Goal: Task Accomplishment & Management: Use online tool/utility

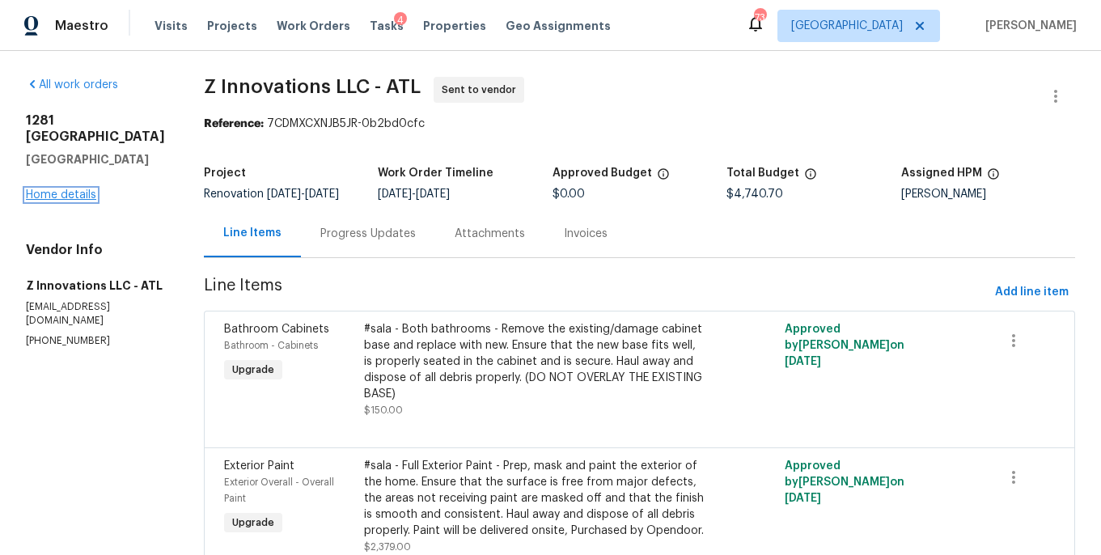
click at [82, 192] on link "Home details" at bounding box center [61, 194] width 70 height 11
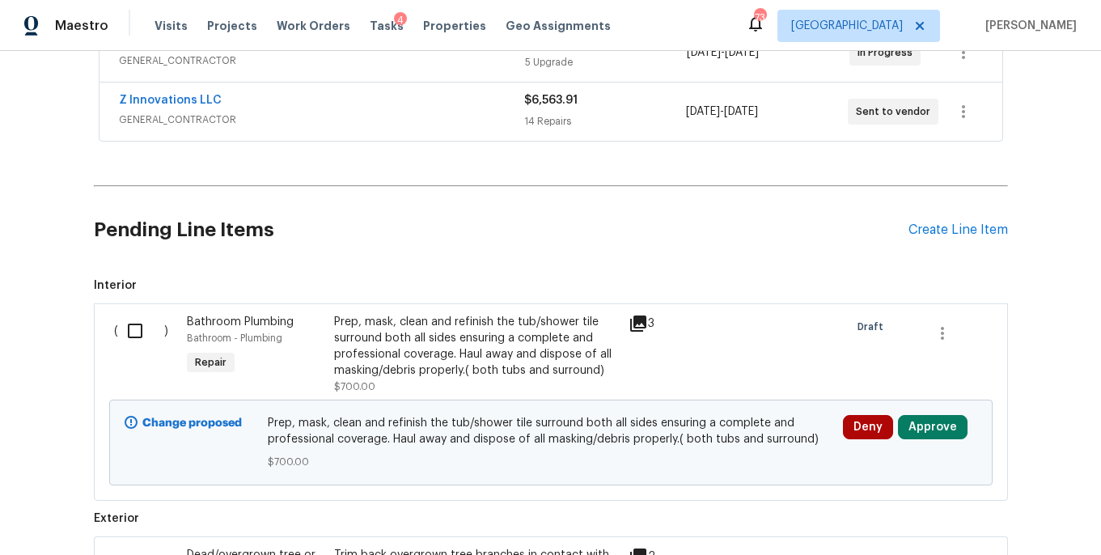
scroll to position [441, 0]
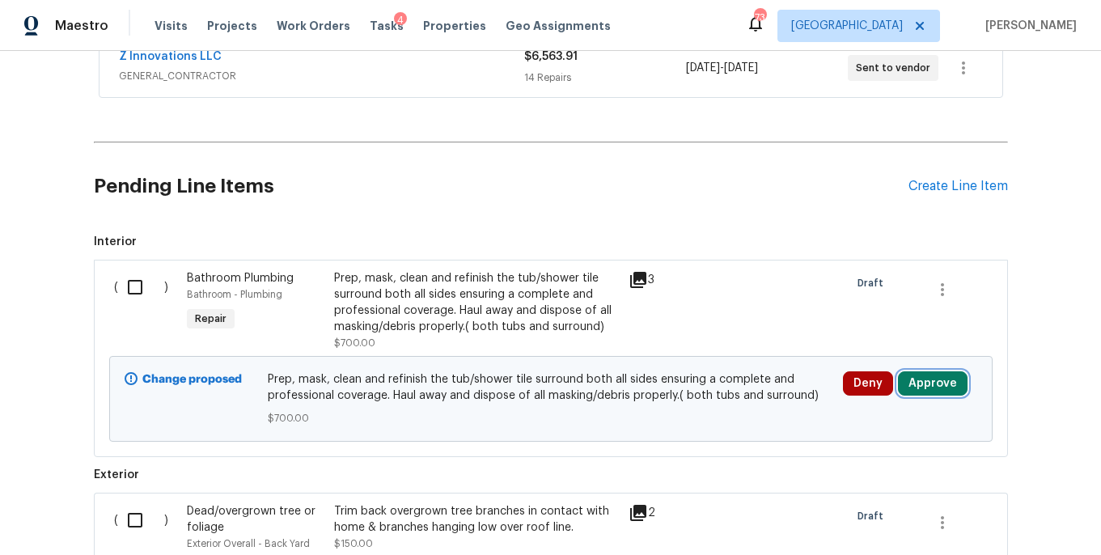
click at [914, 381] on button "Approve" at bounding box center [933, 383] width 70 height 24
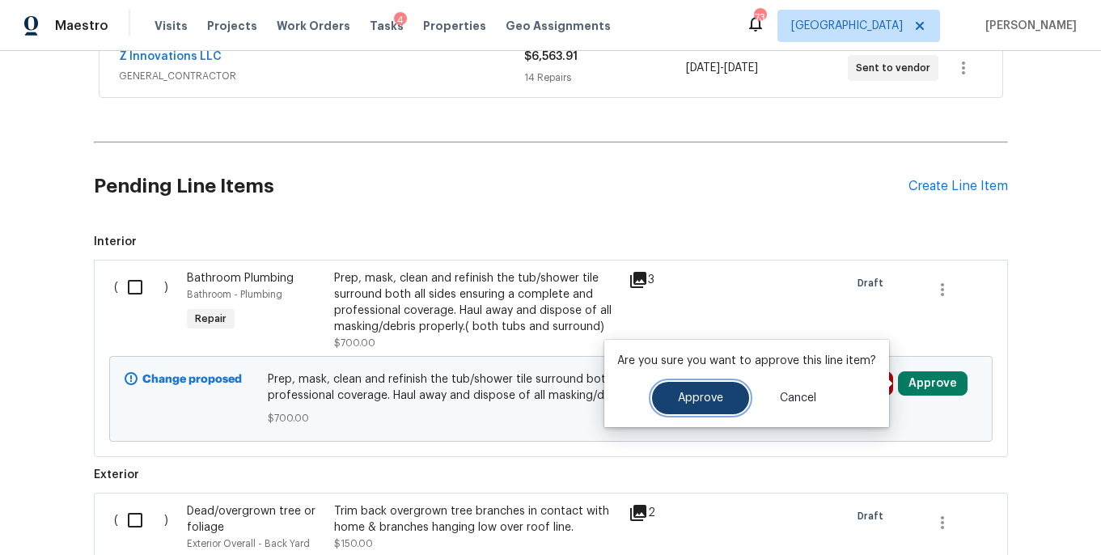
click at [688, 405] on button "Approve" at bounding box center [700, 398] width 97 height 32
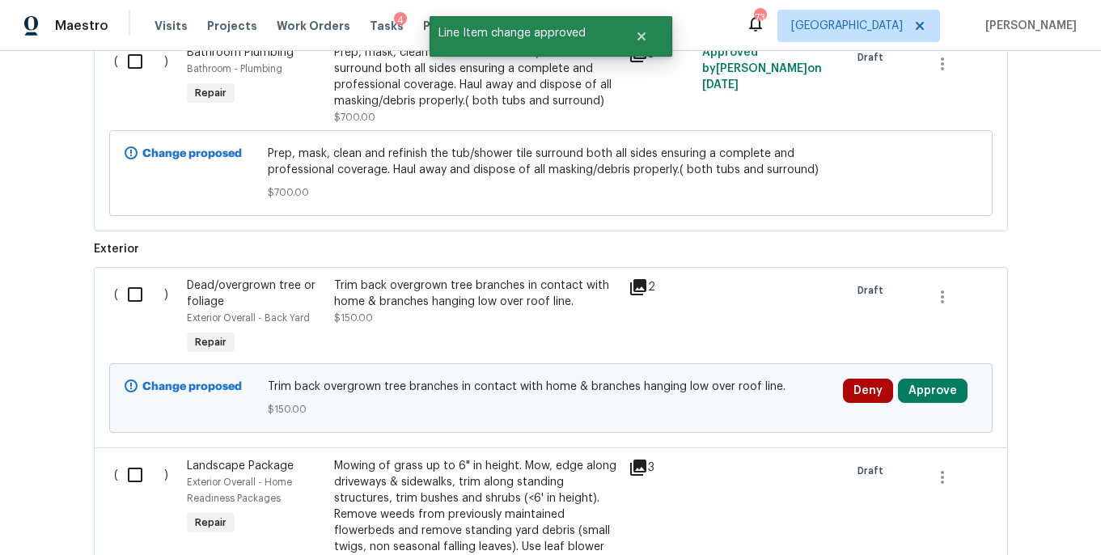
scroll to position [877, 0]
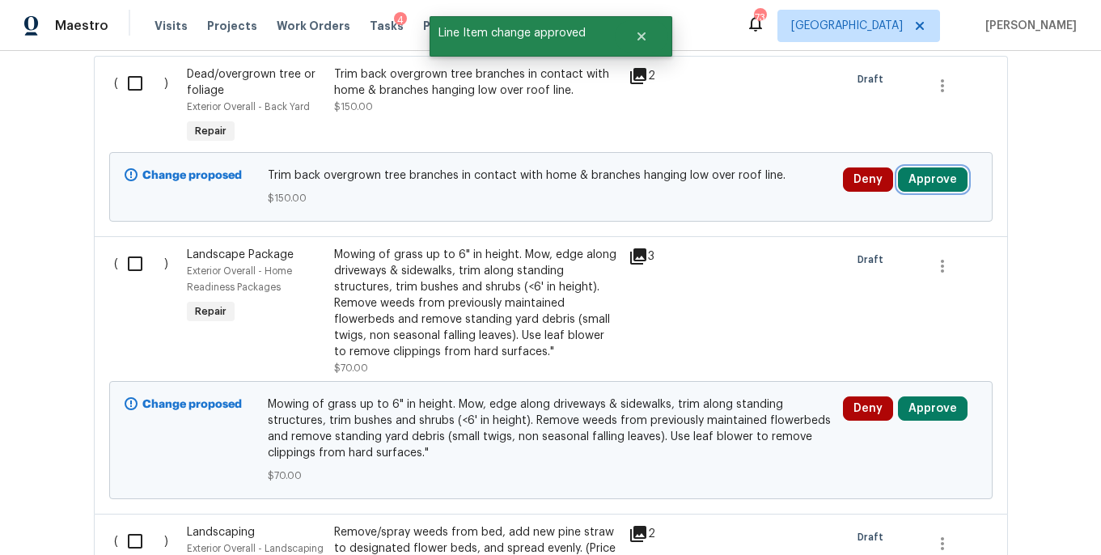
click at [940, 178] on button "Approve" at bounding box center [933, 179] width 70 height 24
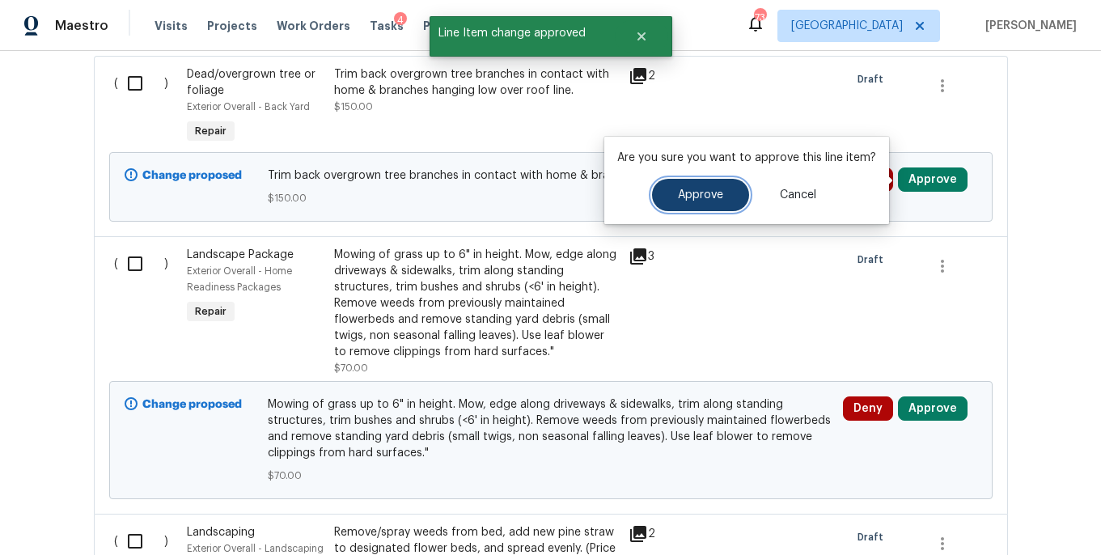
click at [737, 198] on button "Approve" at bounding box center [700, 195] width 97 height 32
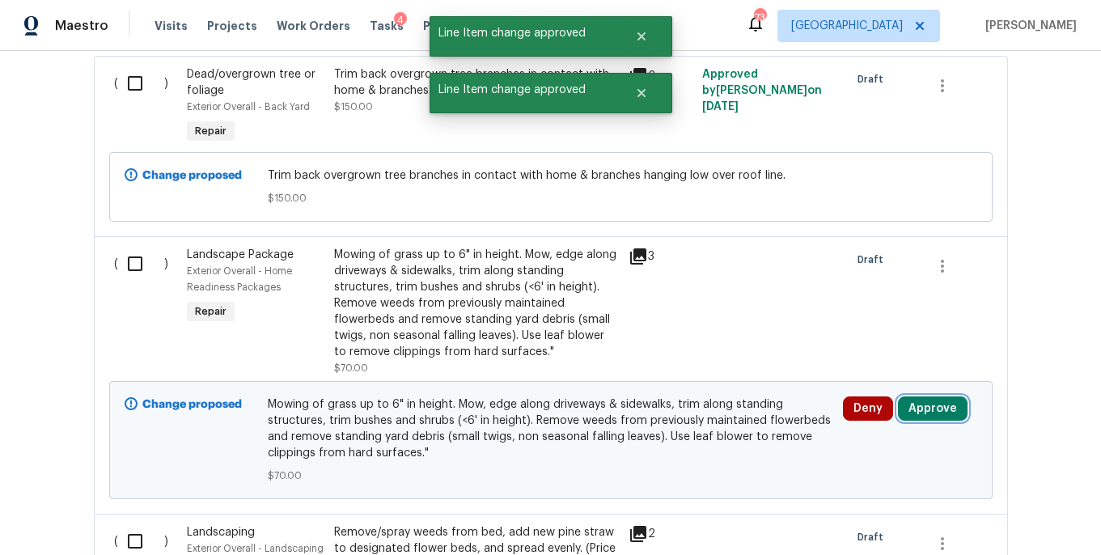
click at [928, 418] on button "Approve" at bounding box center [933, 408] width 70 height 24
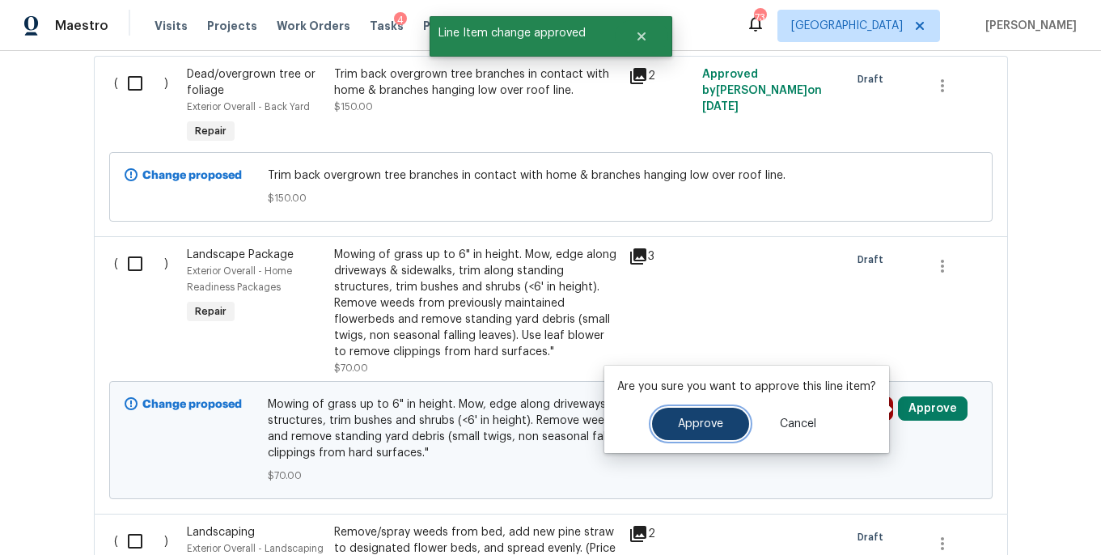
click at [692, 423] on span "Approve" at bounding box center [700, 424] width 45 height 12
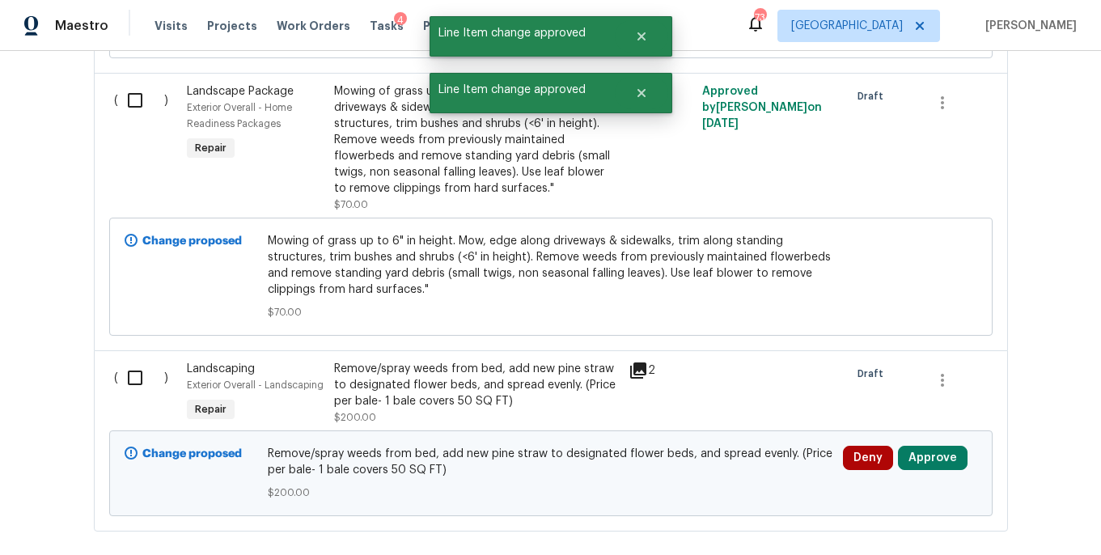
scroll to position [1129, 0]
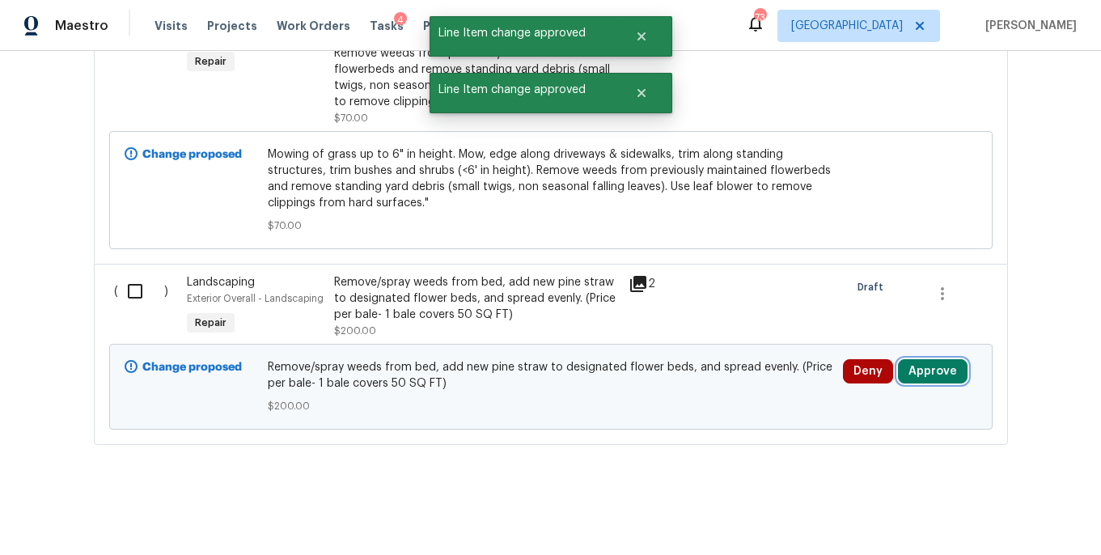
click at [935, 363] on button "Approve" at bounding box center [933, 371] width 70 height 24
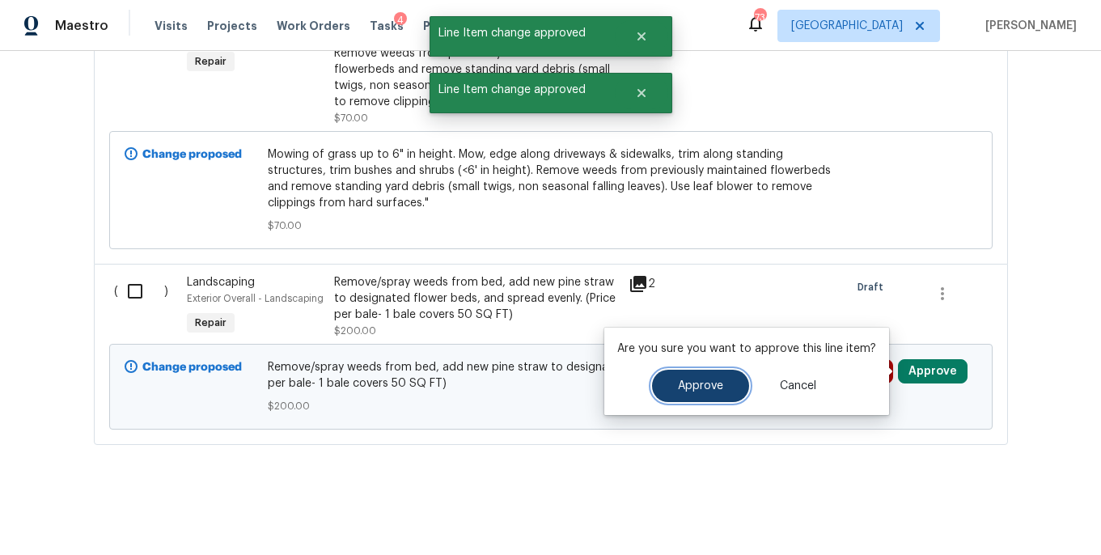
click at [701, 388] on span "Approve" at bounding box center [700, 386] width 45 height 12
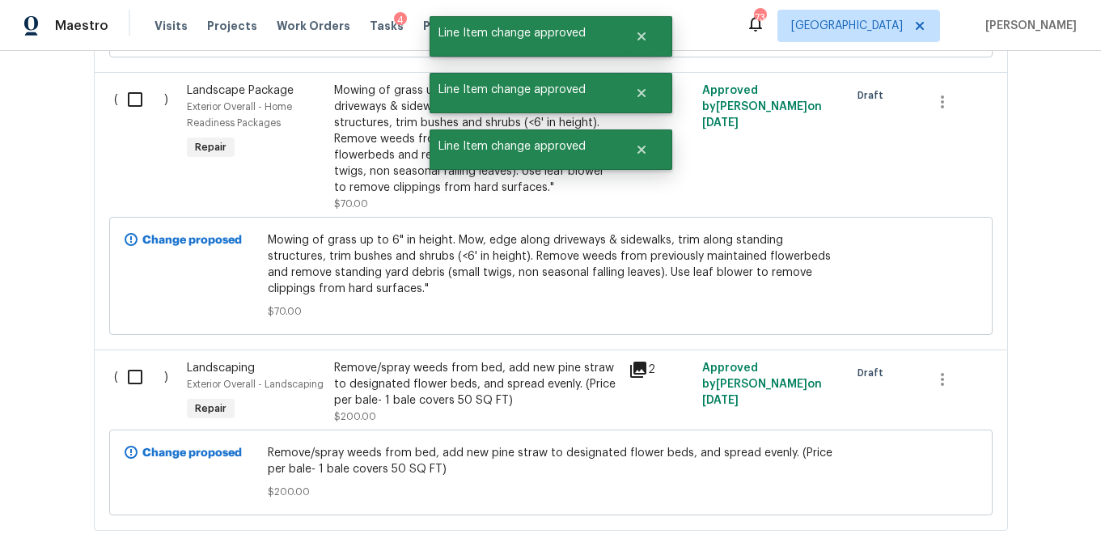
scroll to position [1041, 0]
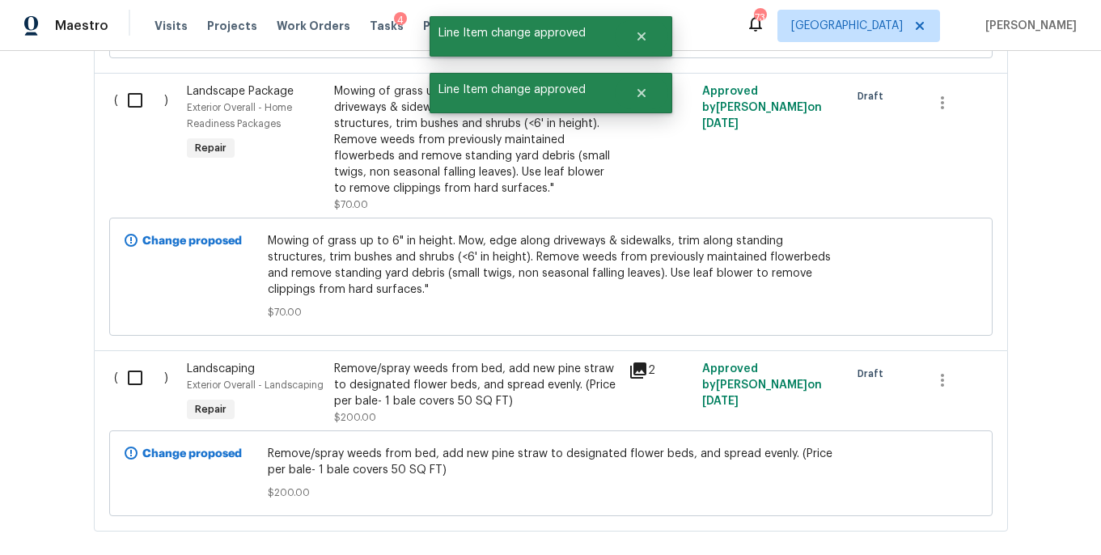
click at [136, 375] on input "checkbox" at bounding box center [141, 378] width 46 height 34
checkbox input "true"
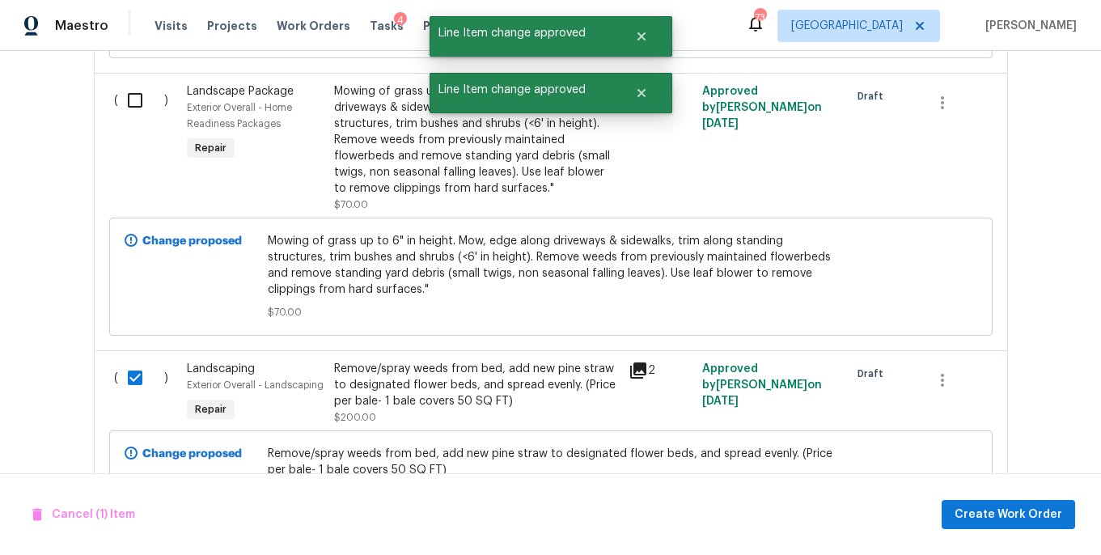
click at [140, 95] on input "checkbox" at bounding box center [141, 100] width 46 height 34
checkbox input "true"
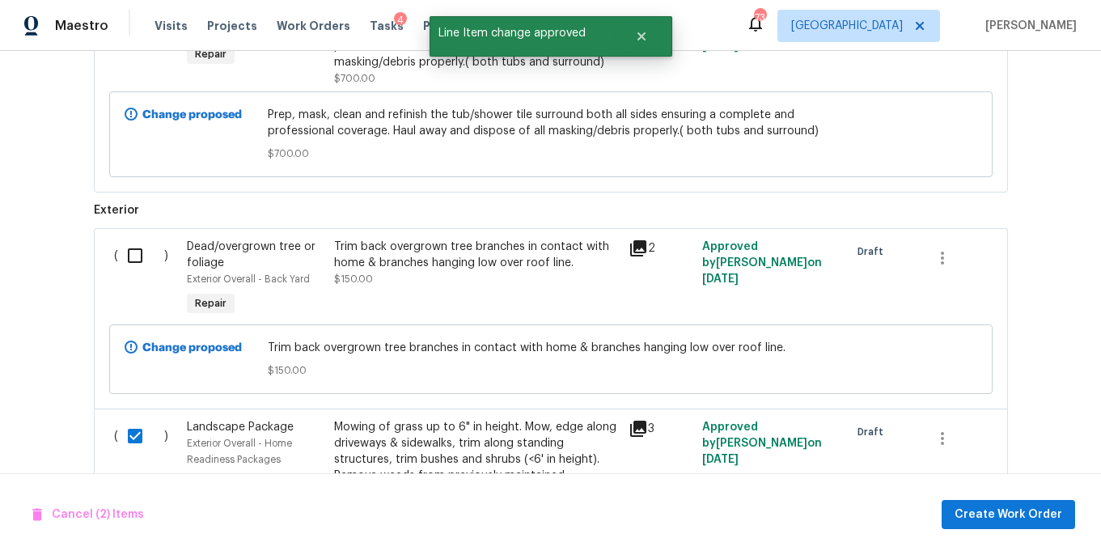
scroll to position [703, 0]
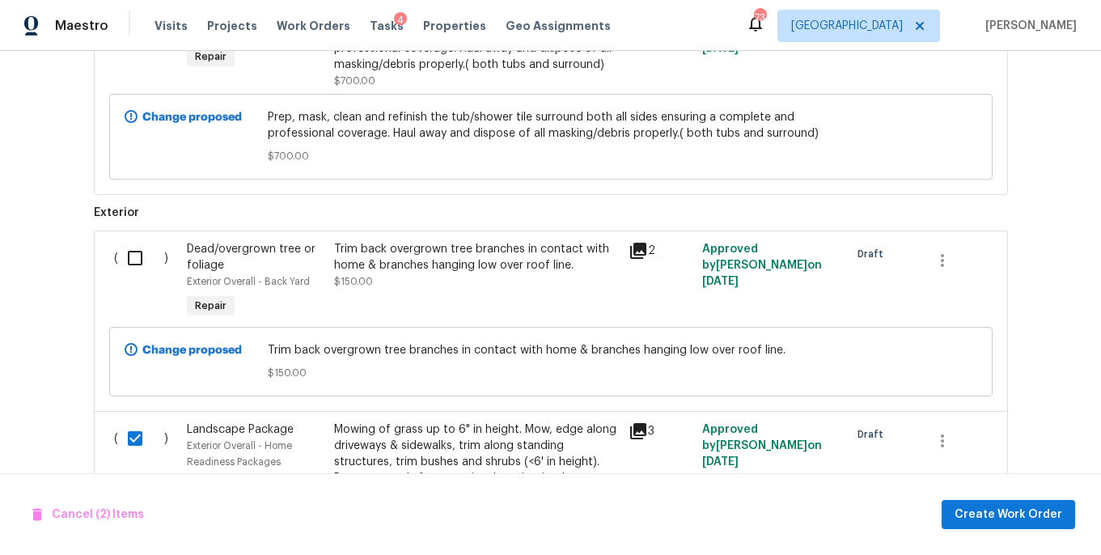
click at [140, 249] on input "checkbox" at bounding box center [141, 258] width 46 height 34
checkbox input "true"
click at [980, 509] on span "Create Work Order" at bounding box center [1008, 515] width 108 height 20
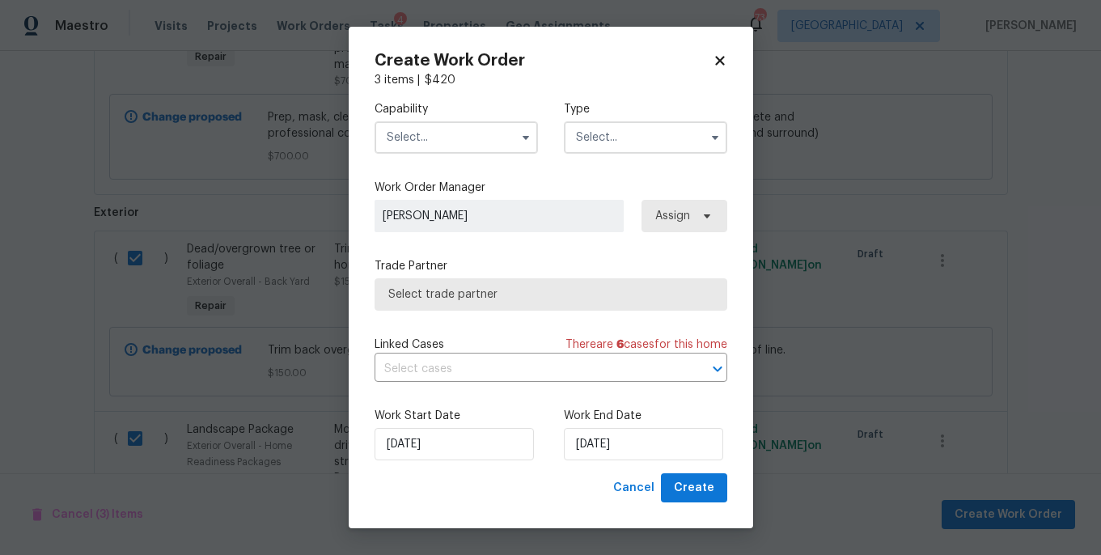
click at [433, 130] on input "text" at bounding box center [455, 137] width 163 height 32
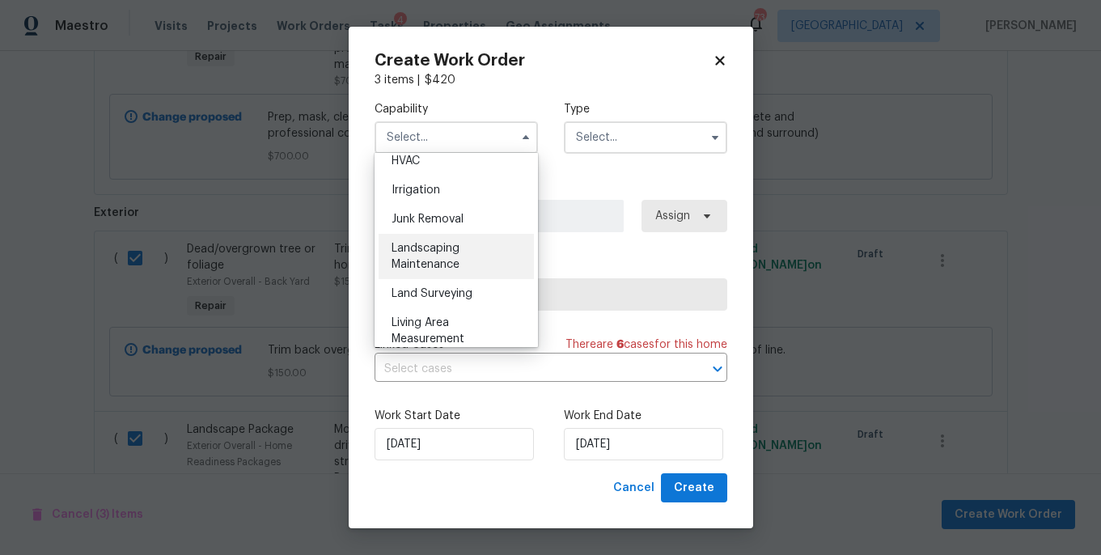
scroll to position [991, 0]
click at [454, 237] on div "Landscaping Maintenance" at bounding box center [455, 252] width 155 height 45
type input "Landscaping Maintenance"
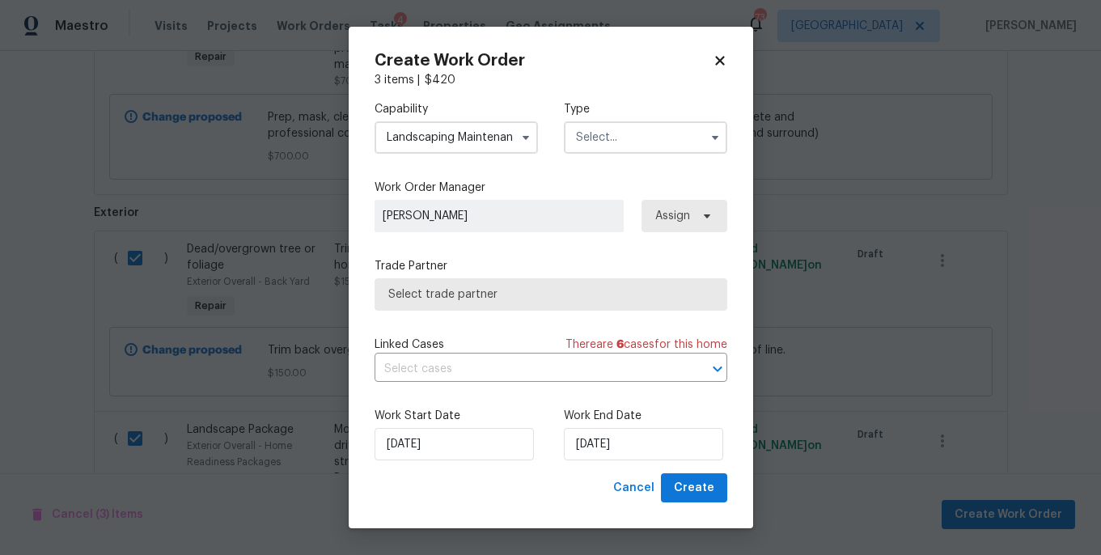
click at [602, 142] on input "text" at bounding box center [645, 137] width 163 height 32
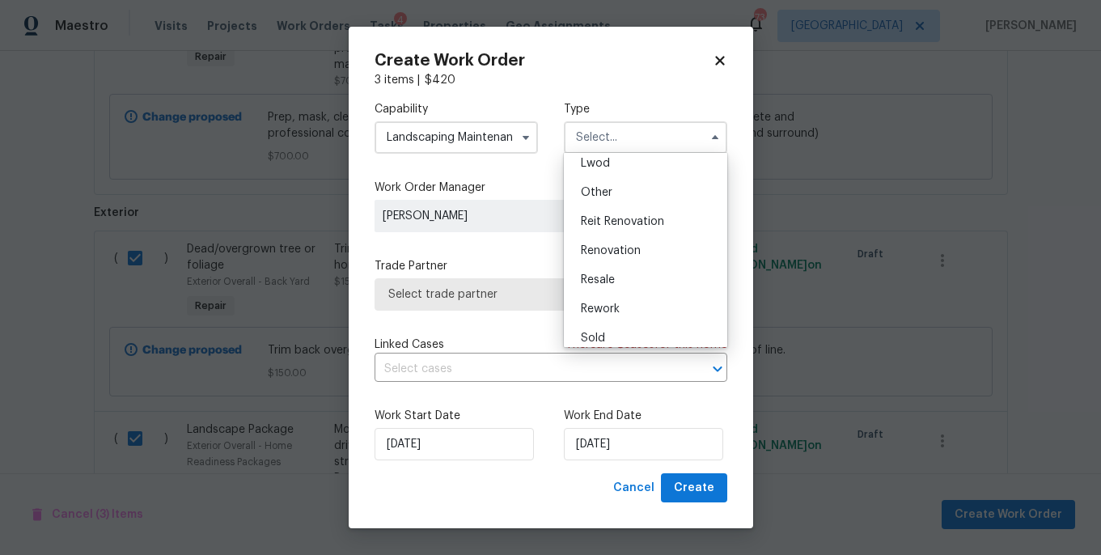
scroll to position [192, 0]
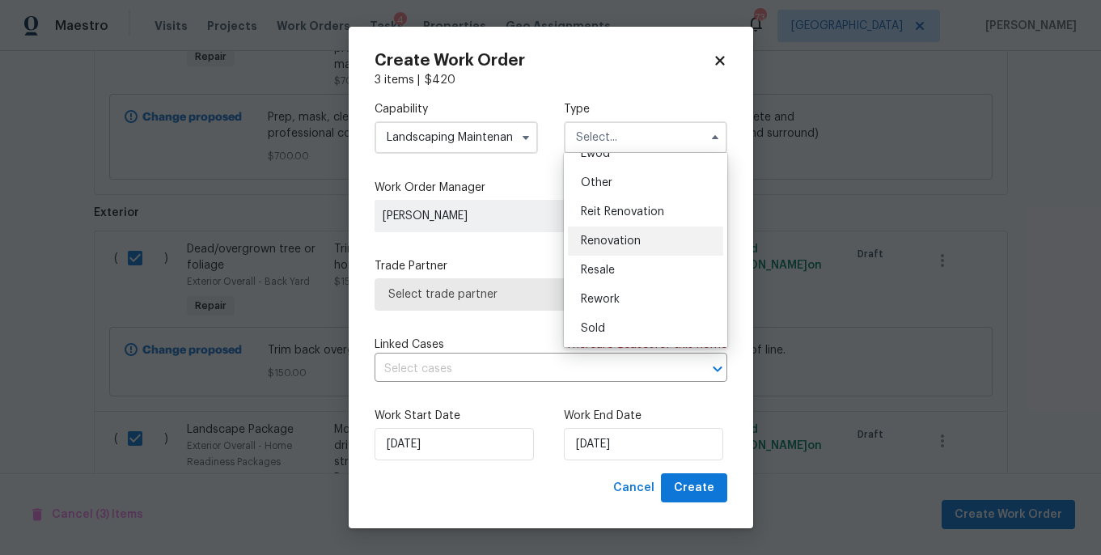
click at [636, 244] on span "Renovation" at bounding box center [611, 240] width 60 height 11
type input "Renovation"
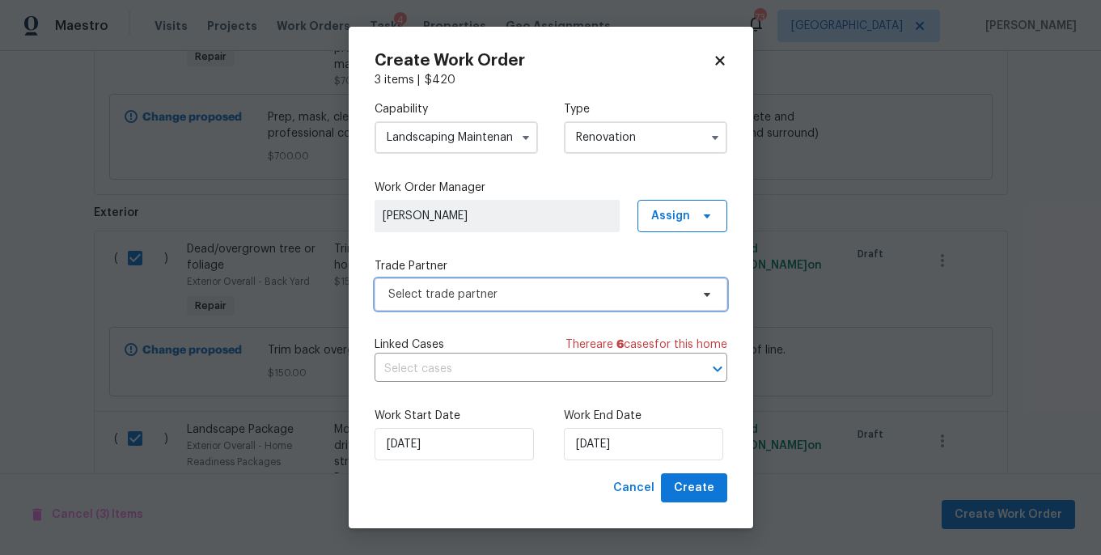
click at [491, 292] on span "Select trade partner" at bounding box center [539, 294] width 302 height 16
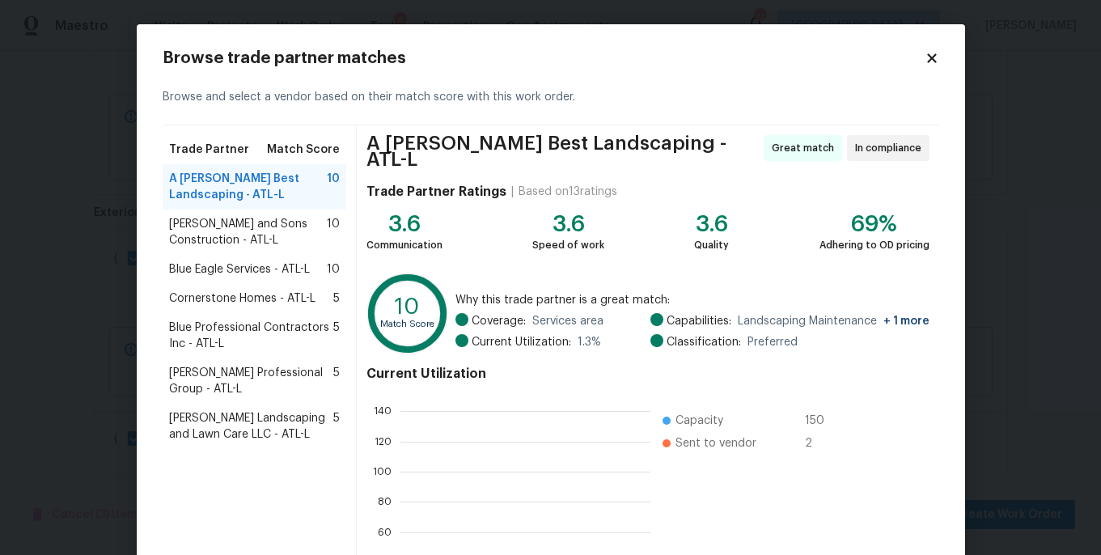
scroll to position [226, 249]
click at [241, 228] on span "[PERSON_NAME] and Sons Construction - ATL-L" at bounding box center [248, 232] width 159 height 32
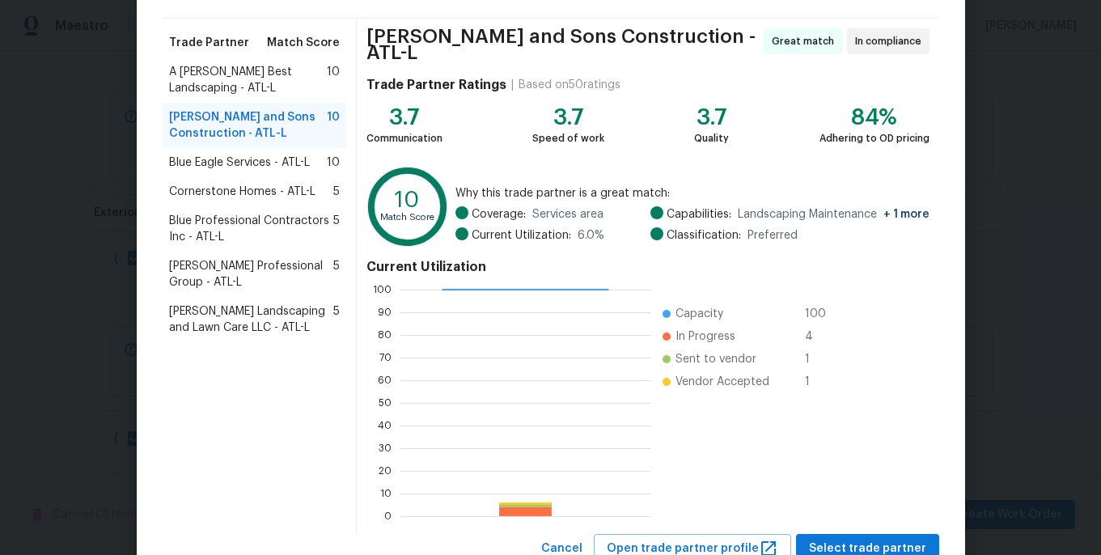
scroll to position [159, 0]
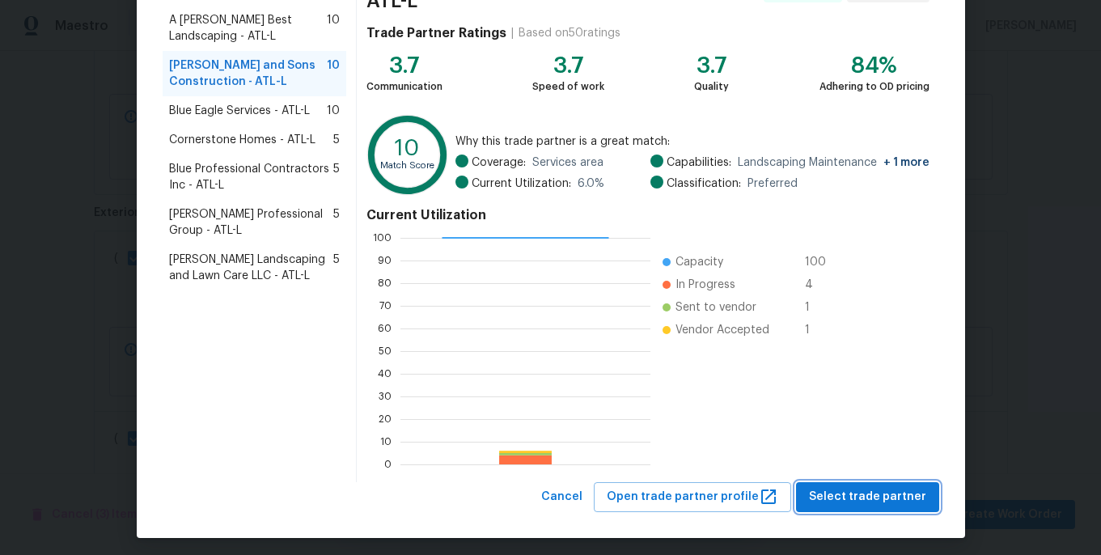
click at [865, 492] on span "Select trade partner" at bounding box center [867, 497] width 117 height 20
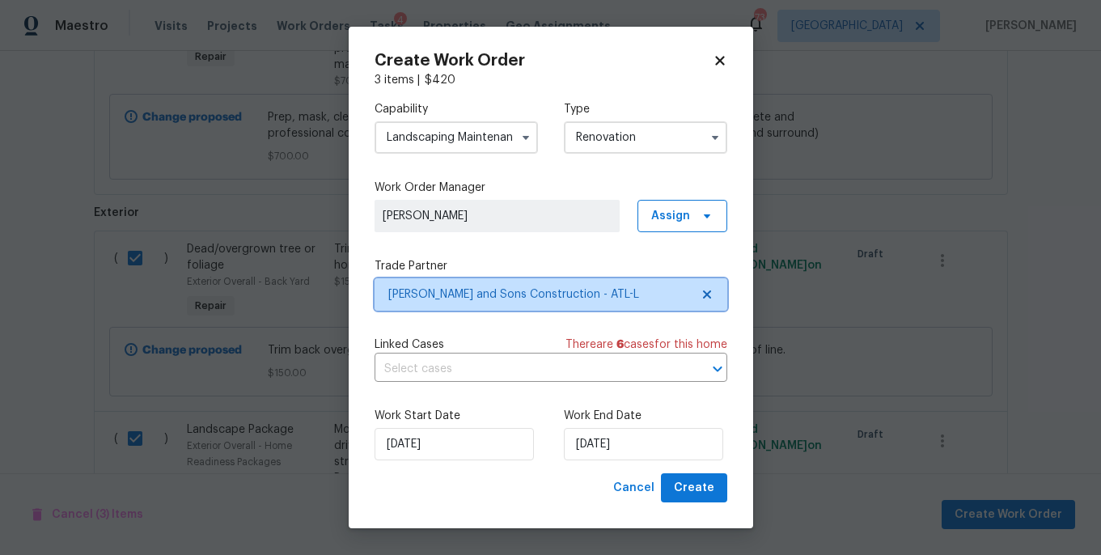
scroll to position [0, 0]
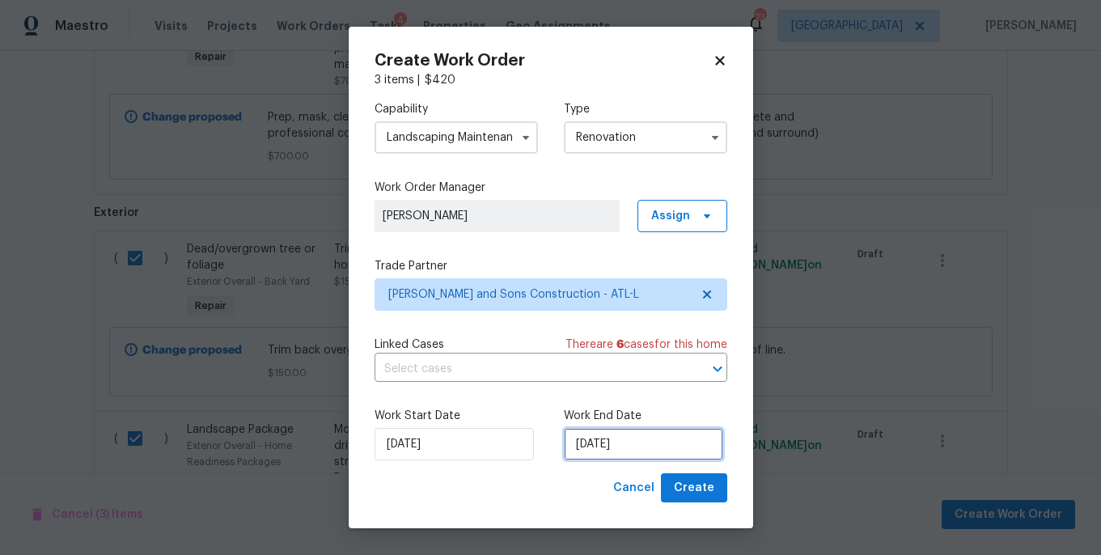
click at [650, 444] on input "[DATE]" at bounding box center [643, 444] width 159 height 32
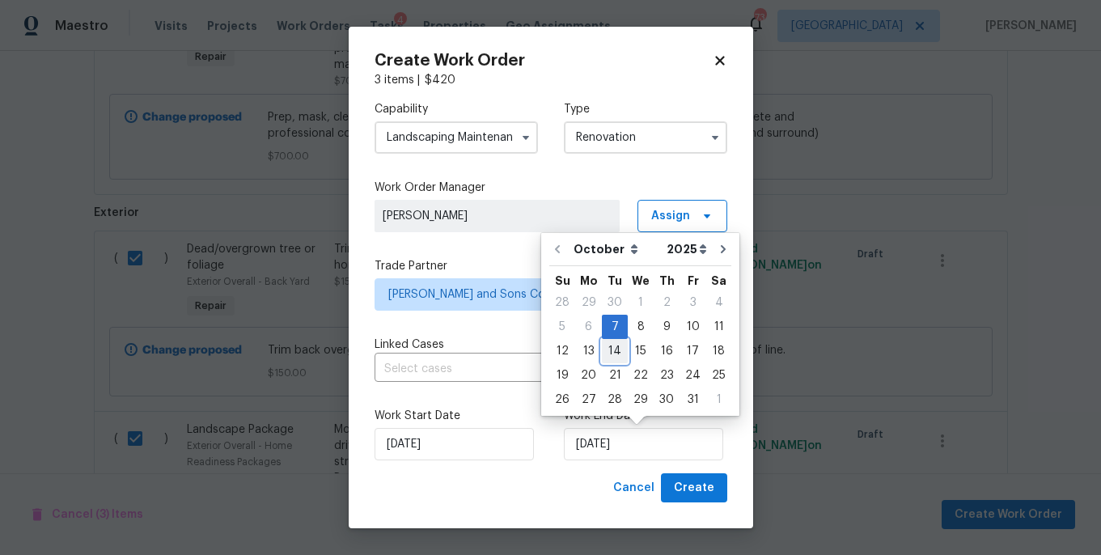
click at [614, 346] on div "14" at bounding box center [615, 351] width 26 height 23
type input "[DATE]"
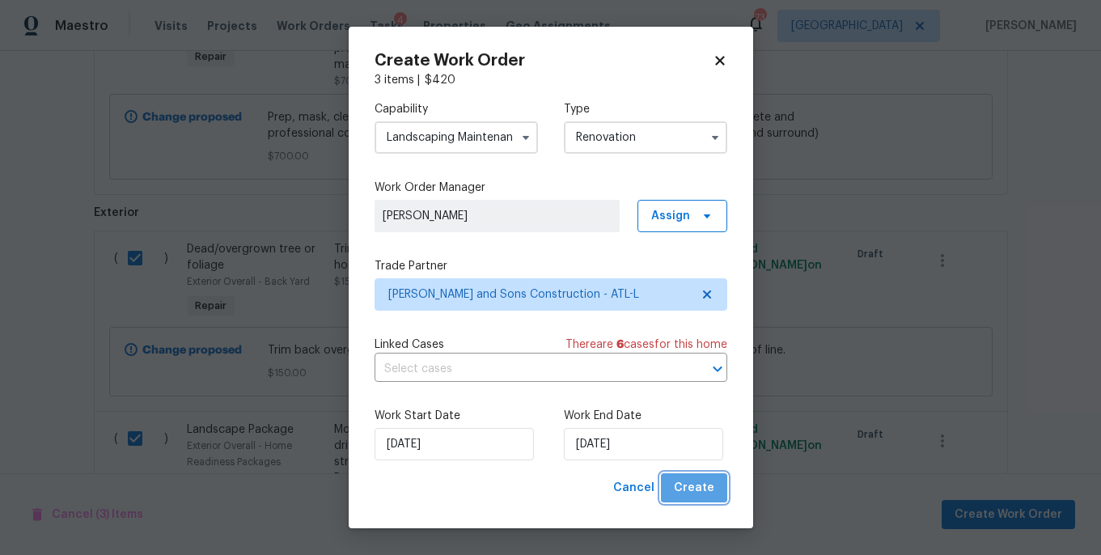
click at [707, 480] on span "Create" at bounding box center [694, 488] width 40 height 20
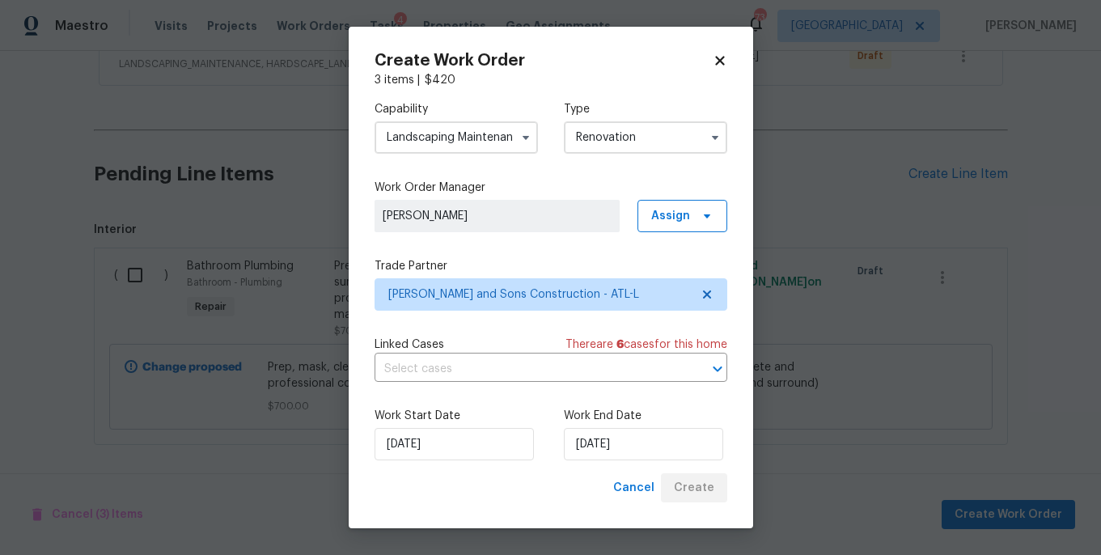
scroll to position [512, 0]
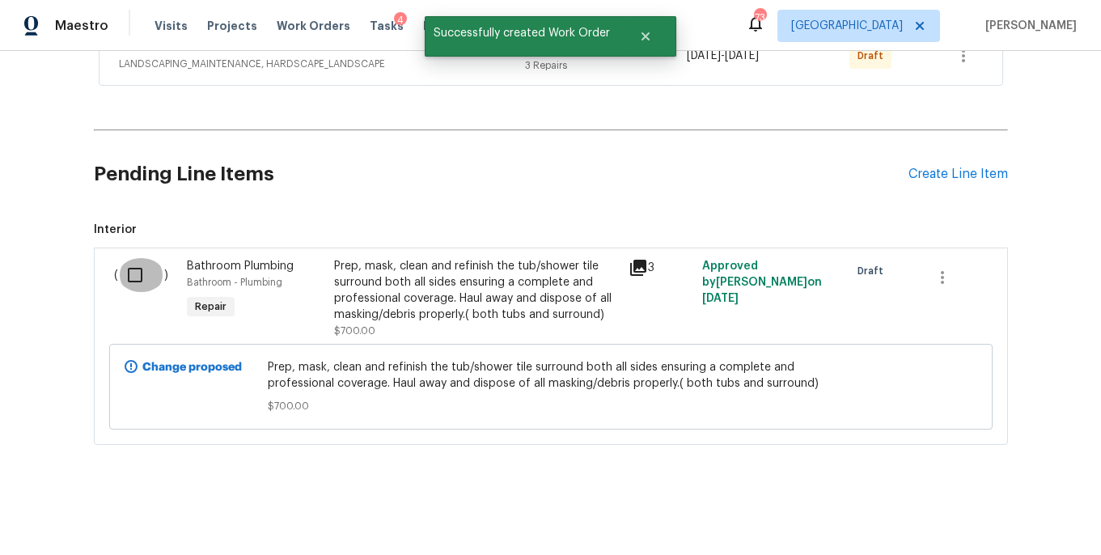
click at [130, 273] on input "checkbox" at bounding box center [141, 275] width 46 height 34
checkbox input "true"
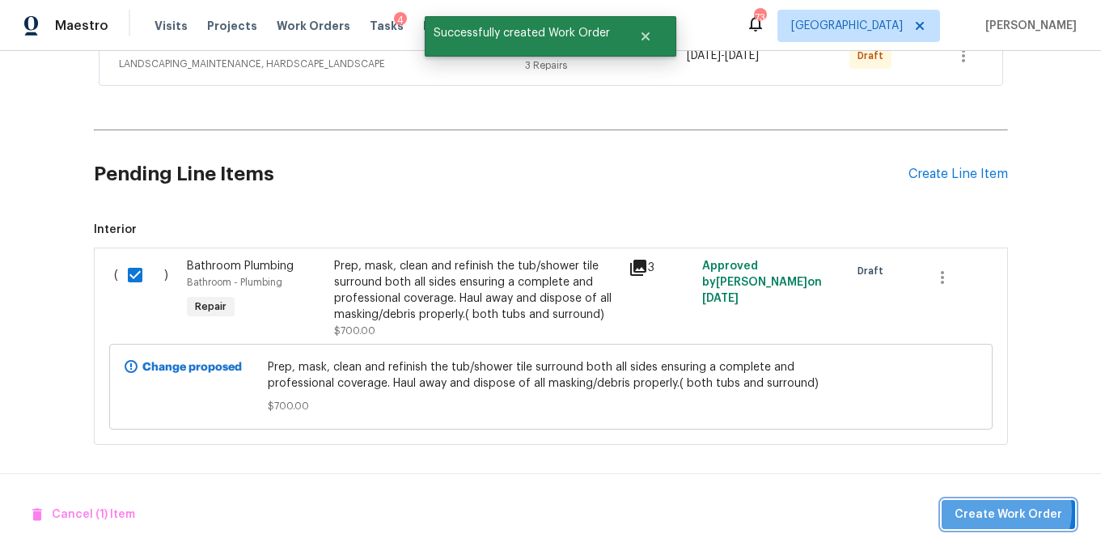
click at [1009, 510] on span "Create Work Order" at bounding box center [1008, 515] width 108 height 20
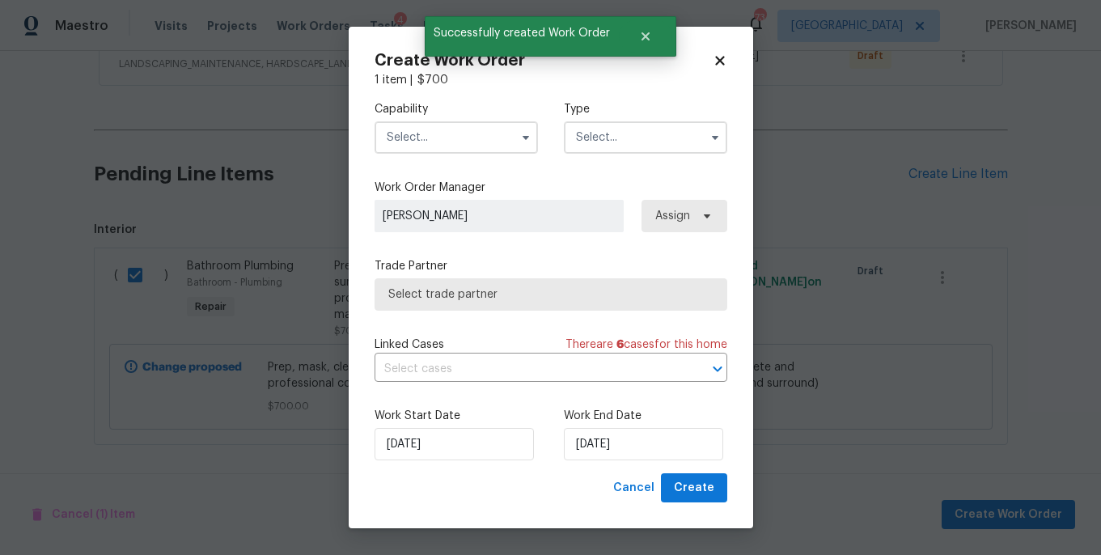
click at [456, 135] on input "text" at bounding box center [455, 137] width 163 height 32
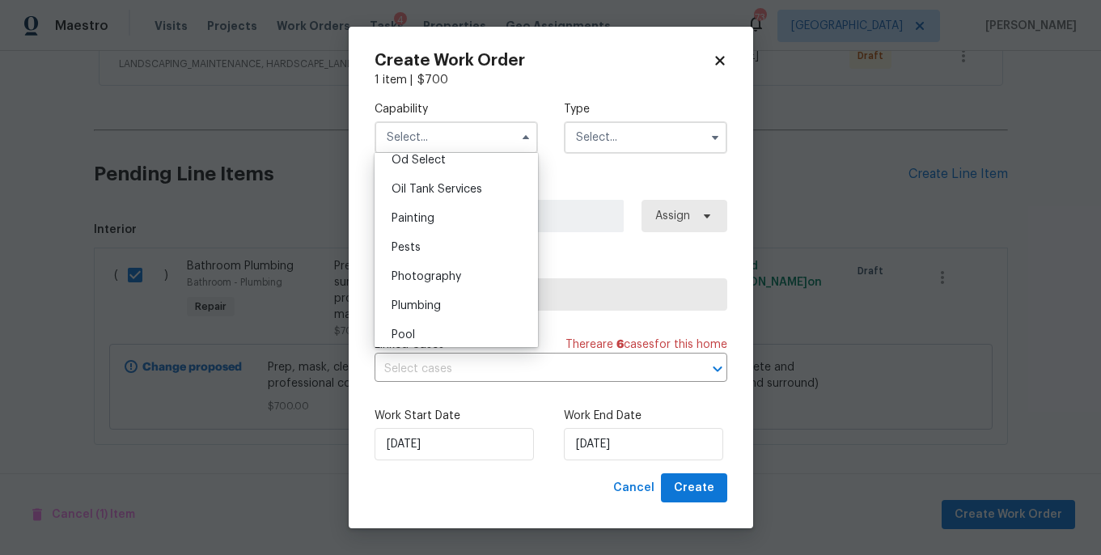
scroll to position [1312, 0]
click at [439, 307] on span "Plumbing" at bounding box center [415, 304] width 49 height 11
type input "Plumbing"
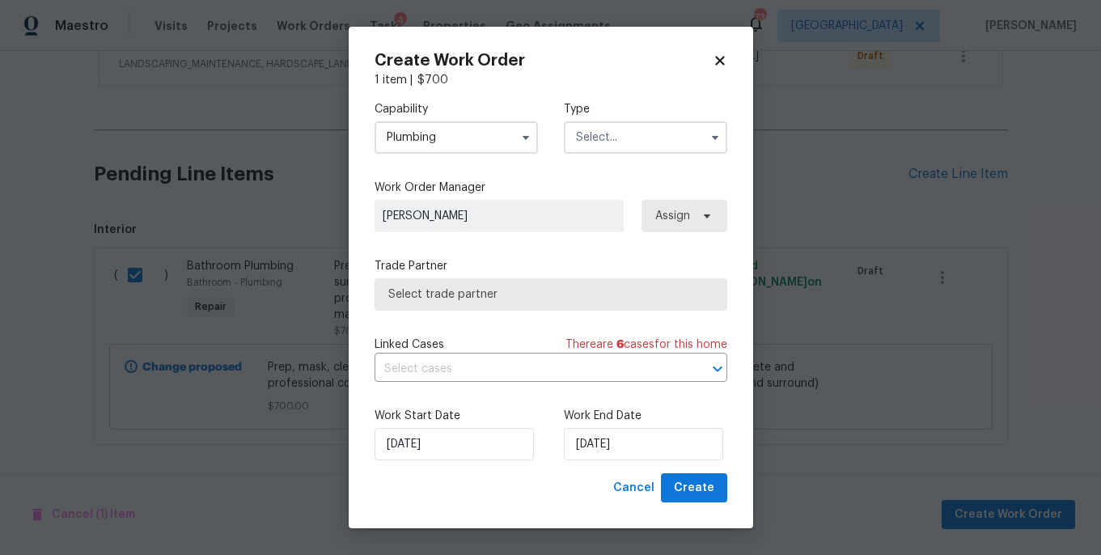
click at [588, 137] on input "text" at bounding box center [645, 137] width 163 height 32
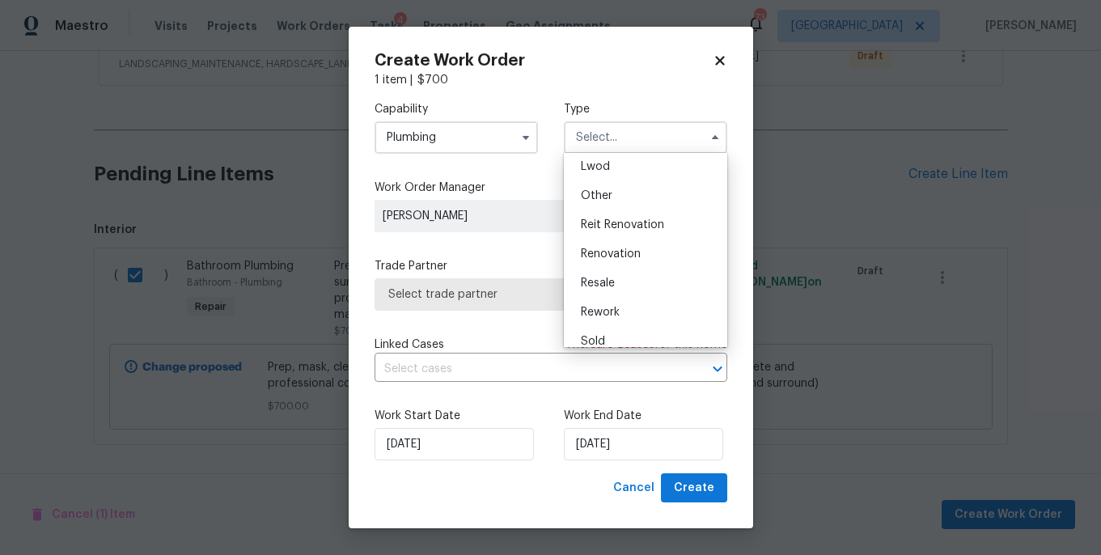
scroll to position [192, 0]
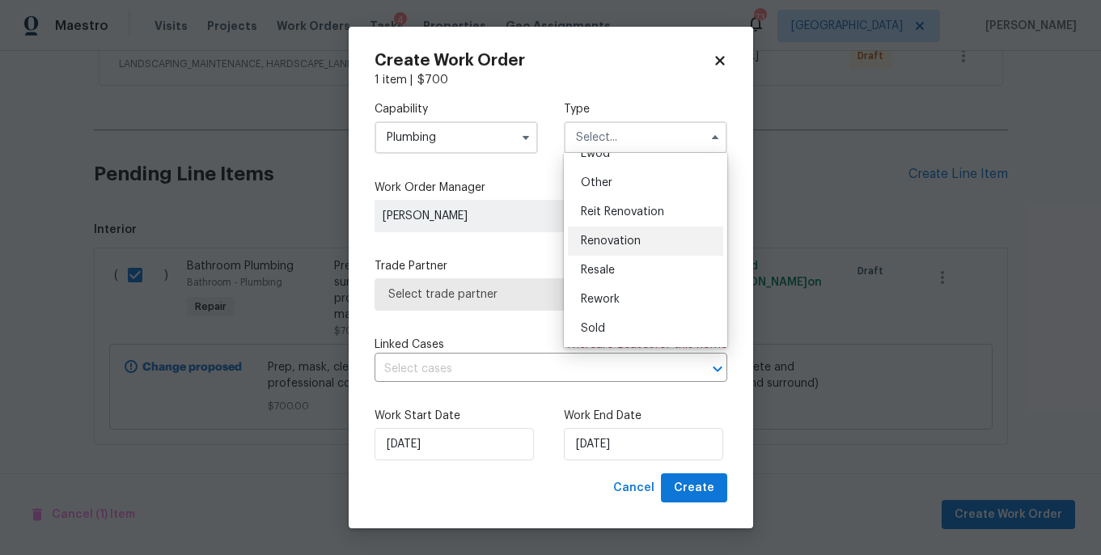
click at [607, 243] on span "Renovation" at bounding box center [611, 240] width 60 height 11
type input "Renovation"
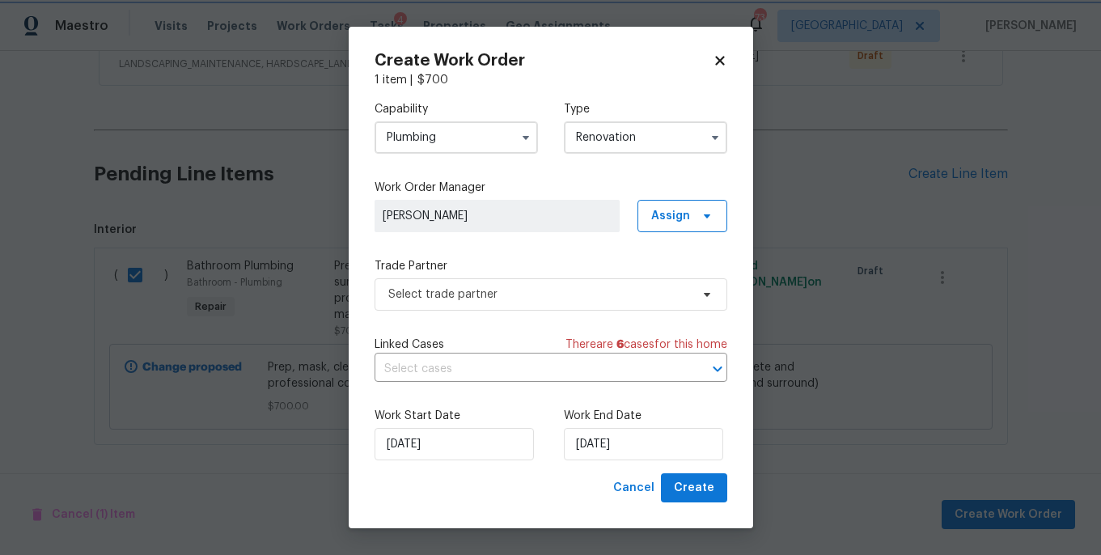
scroll to position [0, 0]
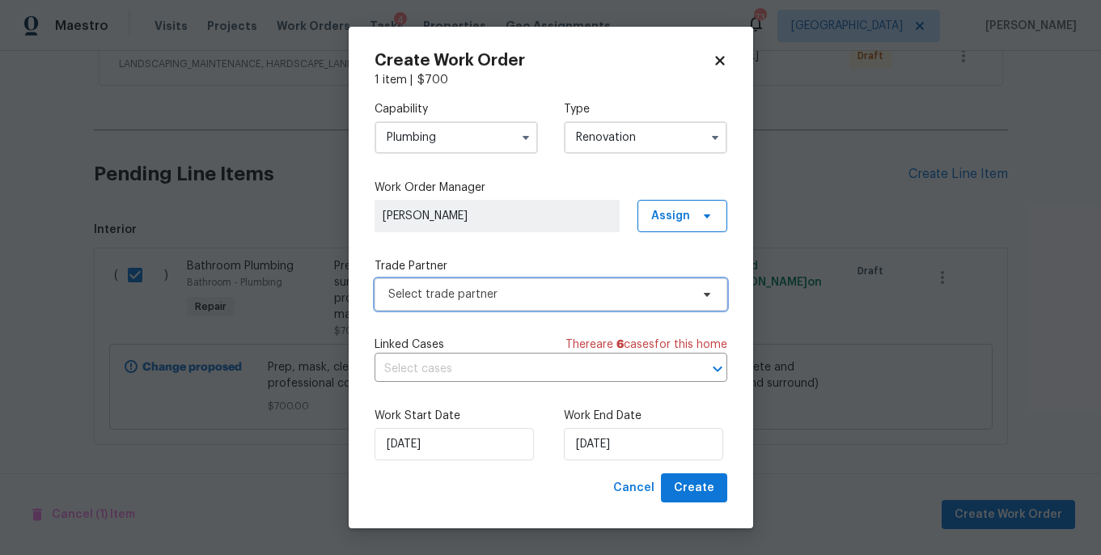
click at [564, 296] on span "Select trade partner" at bounding box center [539, 294] width 302 height 16
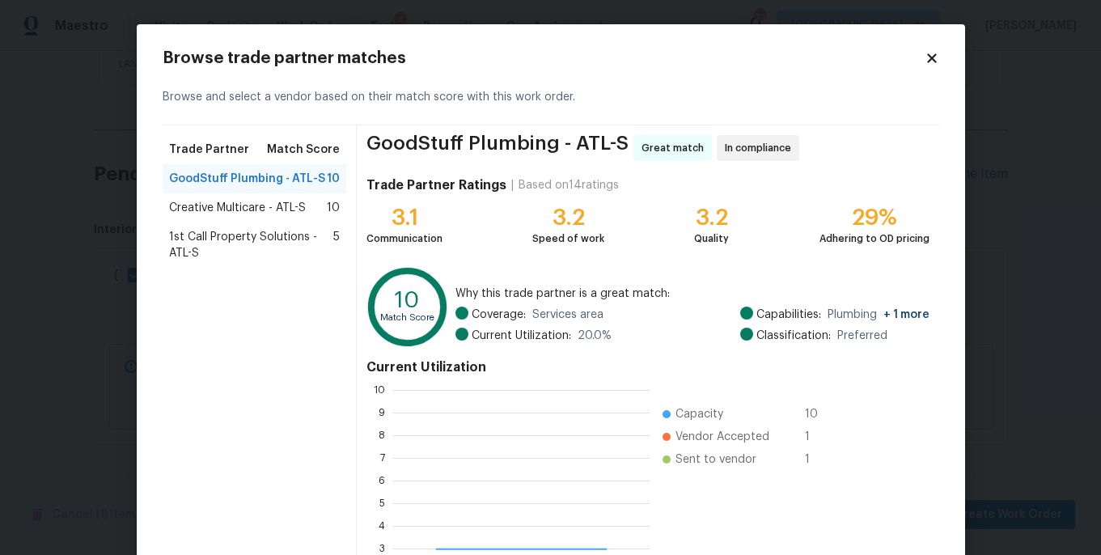
scroll to position [226, 256]
click at [224, 213] on span "Creative Multicare - ATL-S" at bounding box center [237, 208] width 137 height 16
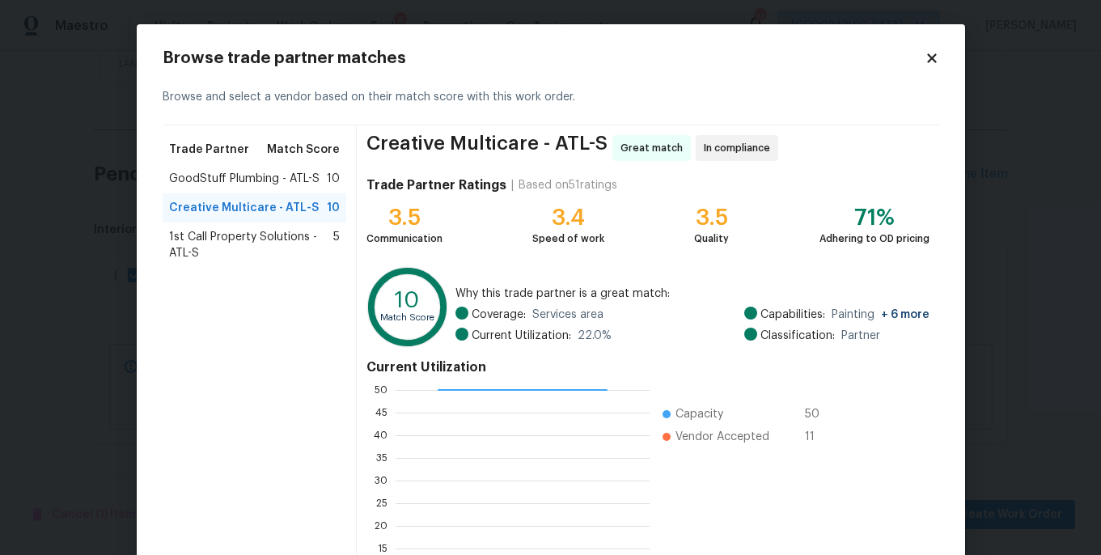
scroll to position [159, 0]
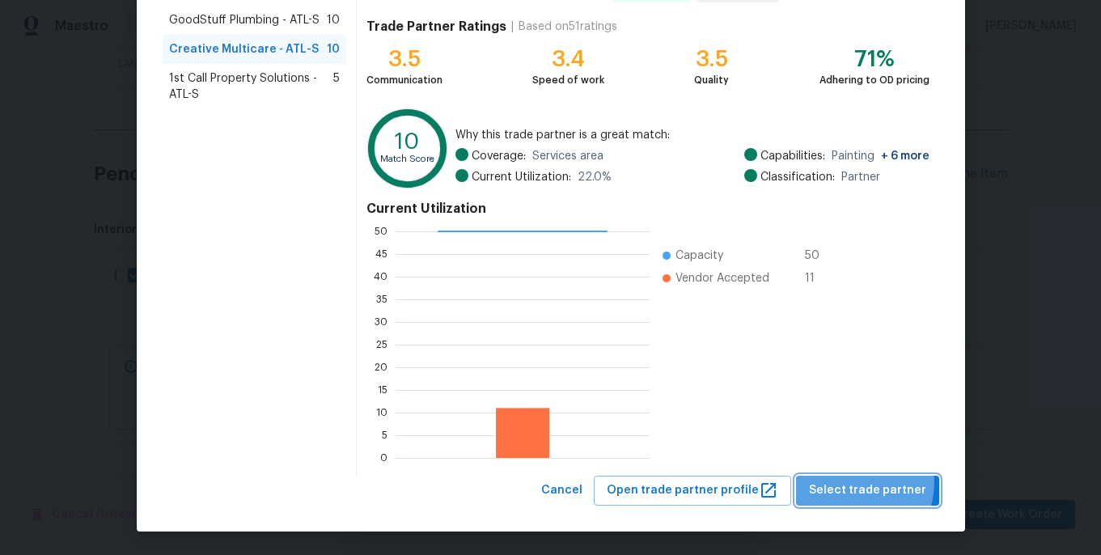
click at [849, 481] on span "Select trade partner" at bounding box center [867, 490] width 117 height 20
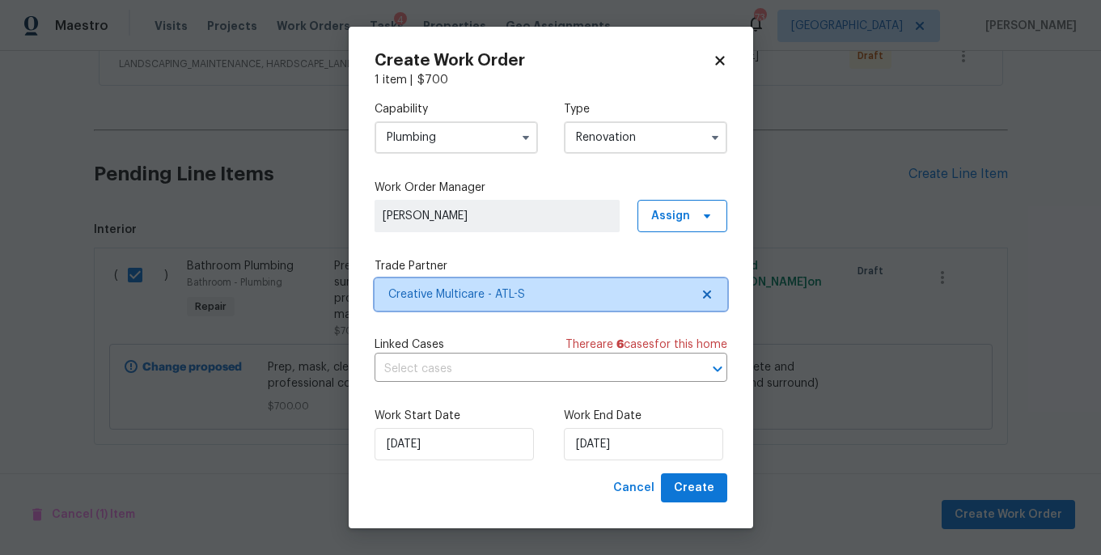
scroll to position [0, 0]
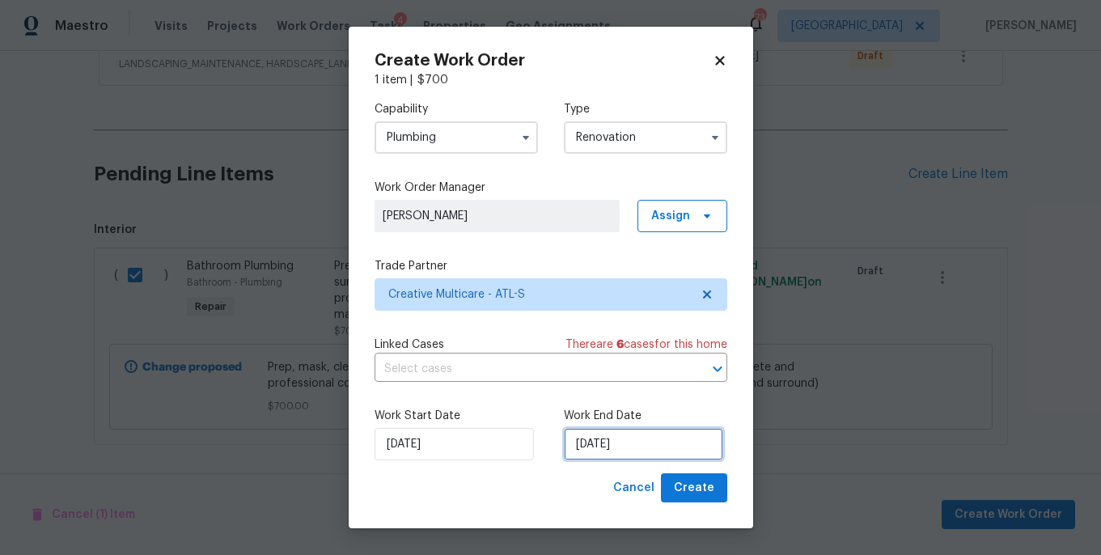
click at [649, 444] on input "[DATE]" at bounding box center [643, 444] width 159 height 32
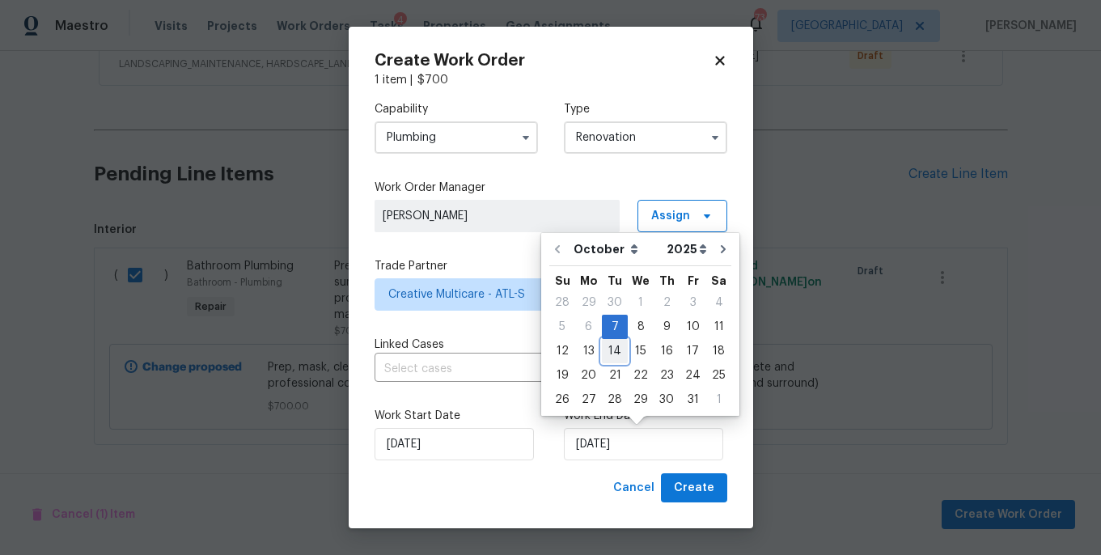
click at [608, 355] on div "14" at bounding box center [615, 351] width 26 height 23
type input "[DATE]"
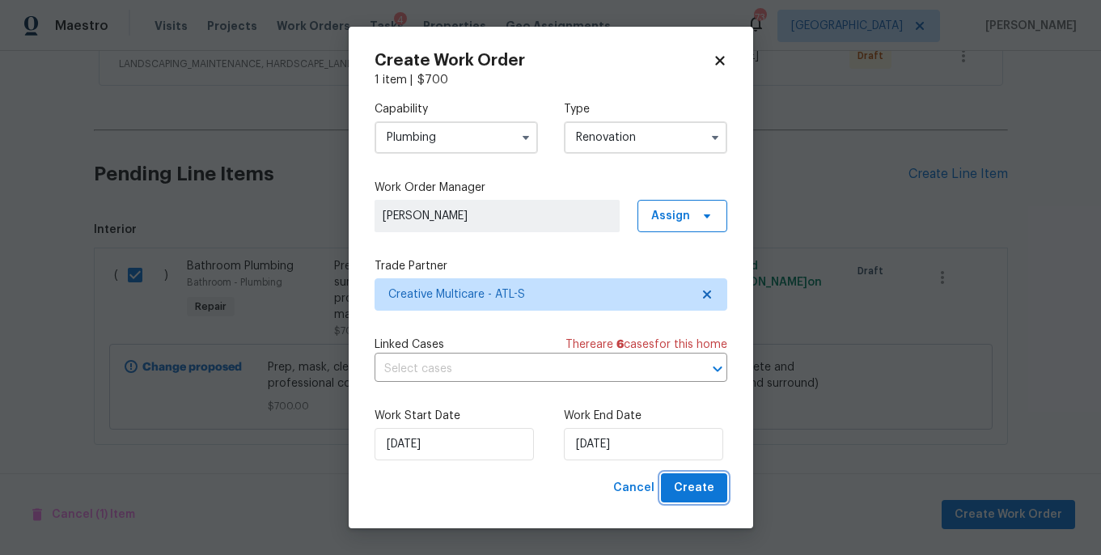
click at [687, 494] on span "Create" at bounding box center [694, 488] width 40 height 20
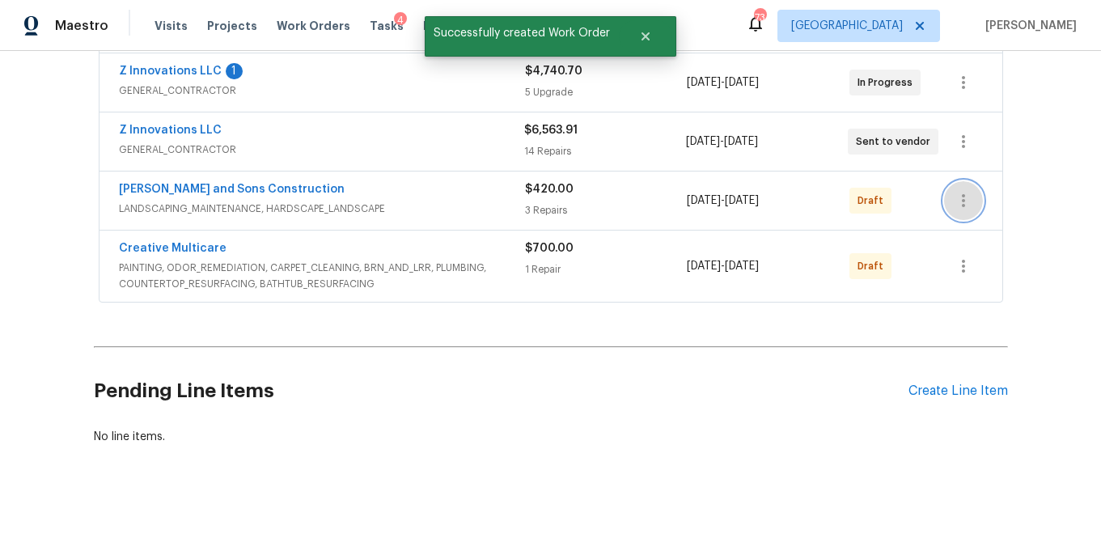
click at [970, 206] on icon "button" at bounding box center [962, 200] width 19 height 19
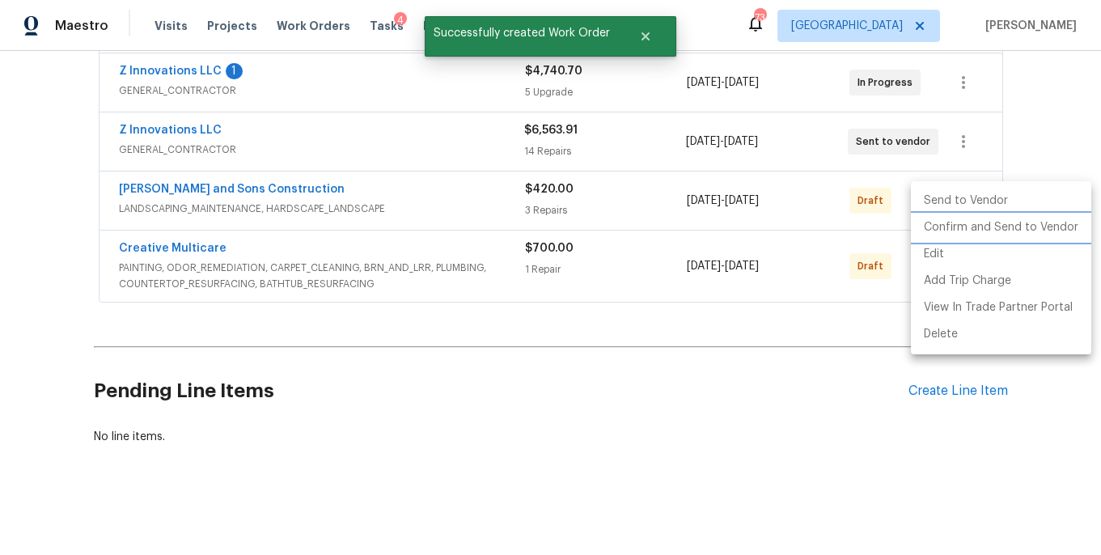
click at [972, 225] on li "Confirm and Send to Vendor" at bounding box center [1001, 227] width 180 height 27
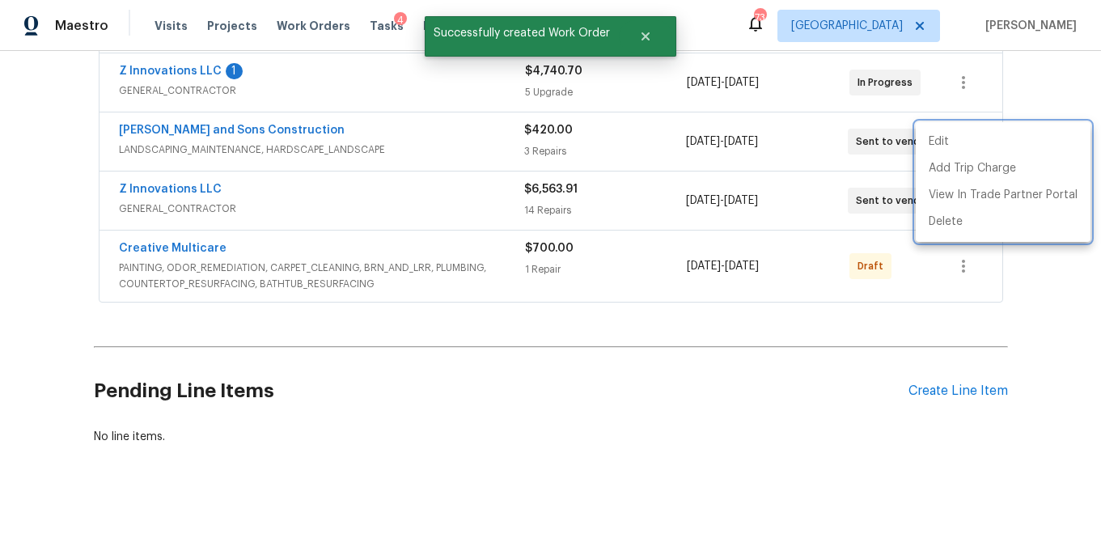
click at [901, 369] on div at bounding box center [550, 277] width 1101 height 555
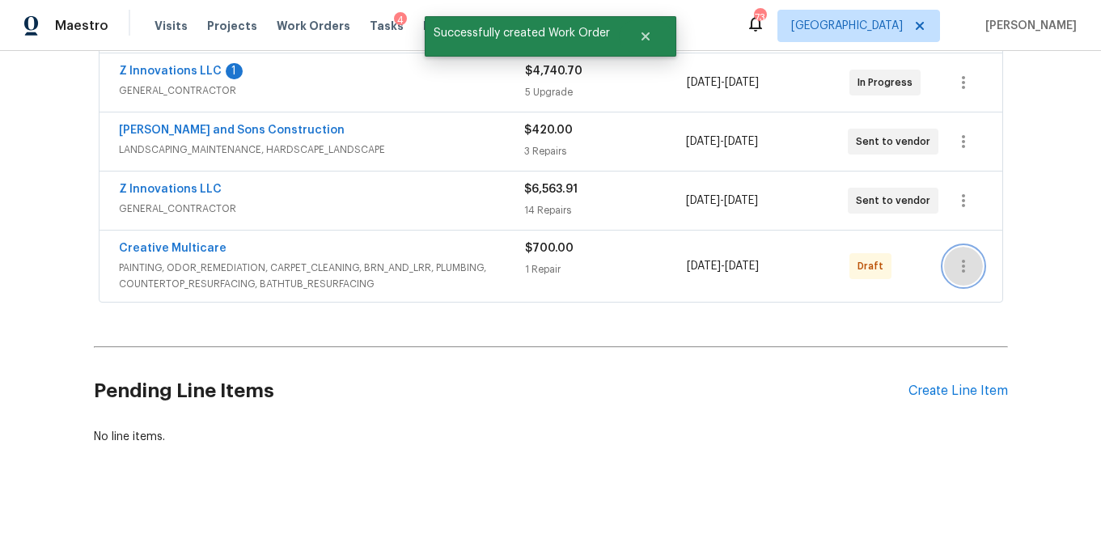
click at [957, 264] on icon "button" at bounding box center [962, 265] width 19 height 19
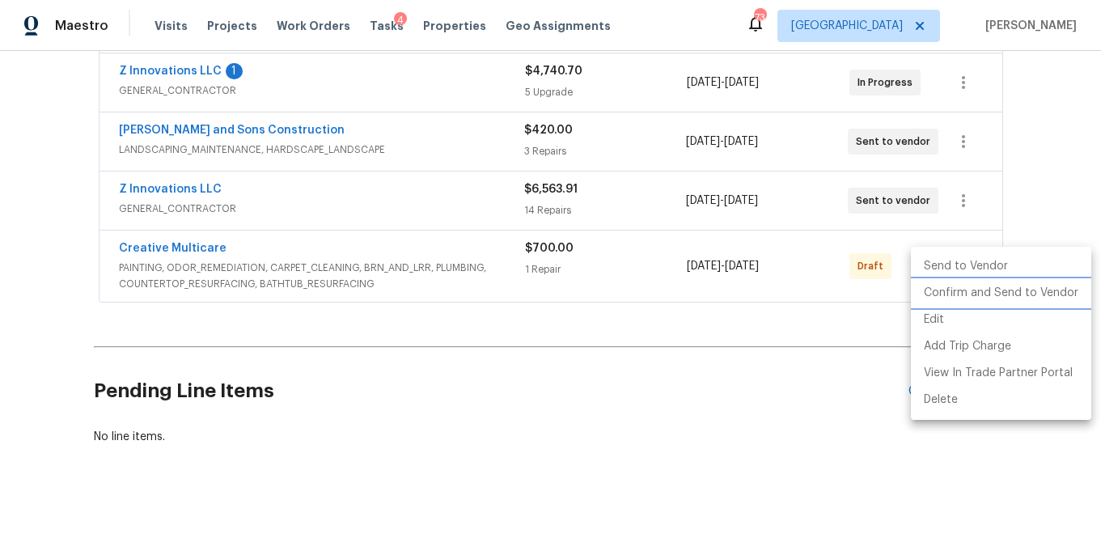
click at [952, 293] on li "Confirm and Send to Vendor" at bounding box center [1001, 293] width 180 height 27
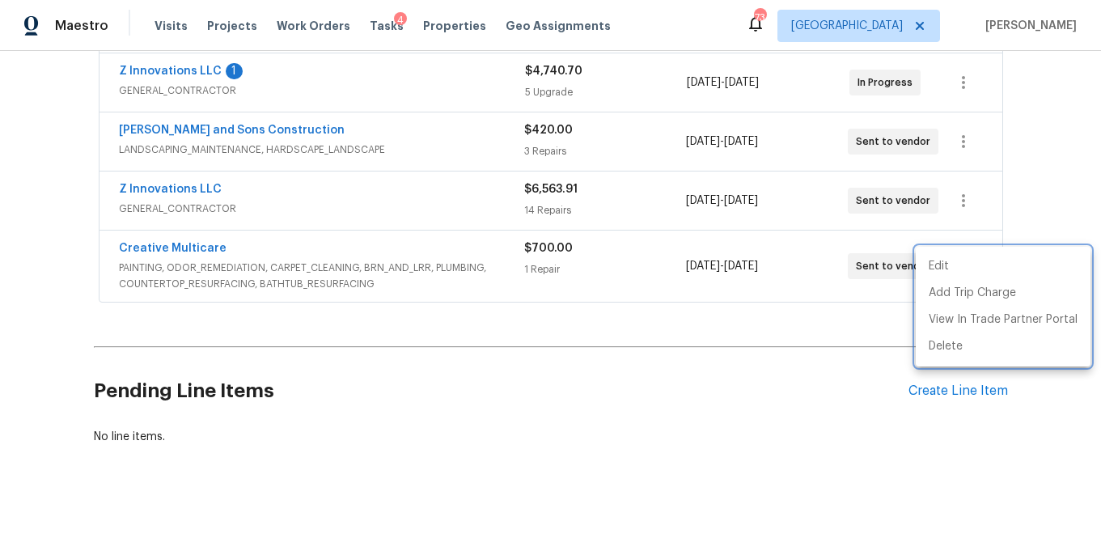
click at [193, 72] on div at bounding box center [550, 277] width 1101 height 555
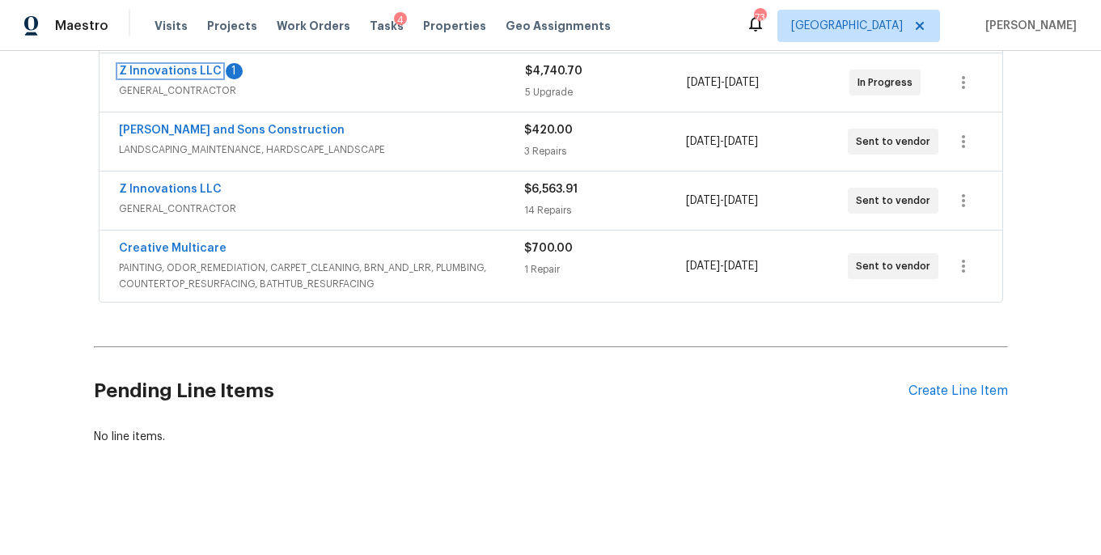
click at [193, 72] on link "Z Innovations LLC" at bounding box center [170, 71] width 103 height 11
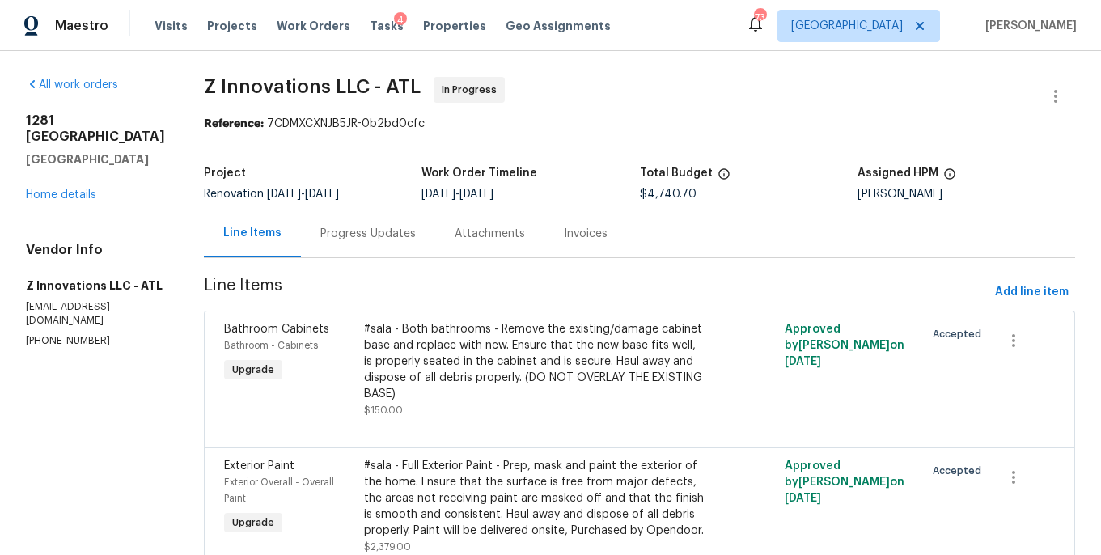
click at [328, 230] on div "Progress Updates" at bounding box center [367, 234] width 95 height 16
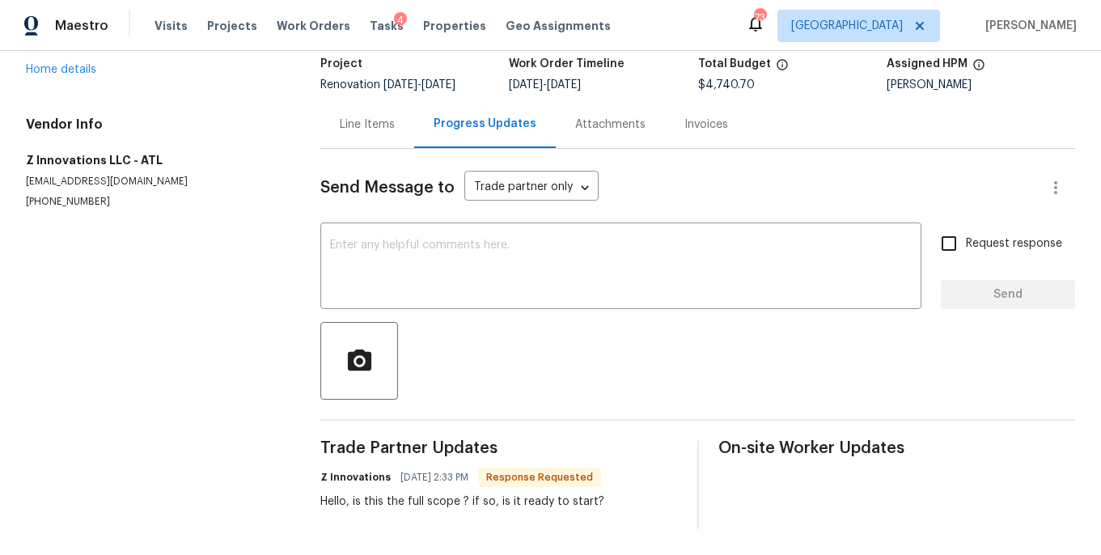
scroll to position [109, 0]
click at [384, 281] on textarea at bounding box center [620, 267] width 581 height 57
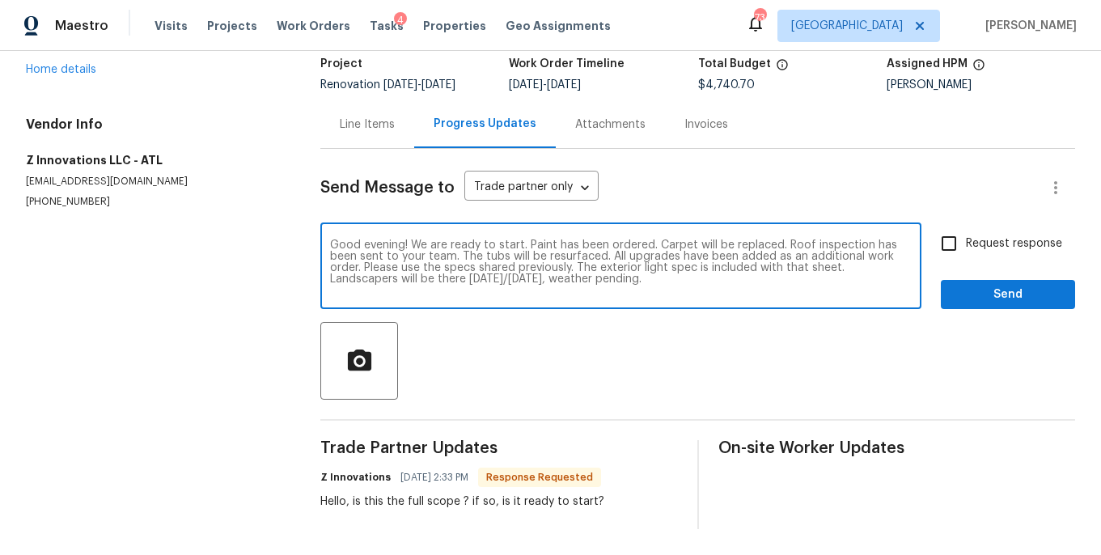
click at [601, 250] on textarea "Good evening! We are ready to start. Paint has been ordered. Carpet will be rep…" at bounding box center [620, 267] width 581 height 57
click at [599, 260] on textarea "Good evening! We are ready to start. Paint has been ordered. Carpet will be rep…" at bounding box center [620, 267] width 581 height 57
click at [733, 280] on textarea "Good evening! We are ready to start. Paint has been ordered. Carpet will be rep…" at bounding box center [620, 267] width 581 height 57
click at [779, 244] on textarea "Good evening! We are ready to start. Paint has been ordered. Carpet will be rep…" at bounding box center [620, 267] width 581 height 57
type textarea "Good evening! We are ready to start. Paint has been ordered. Carpet will be rep…"
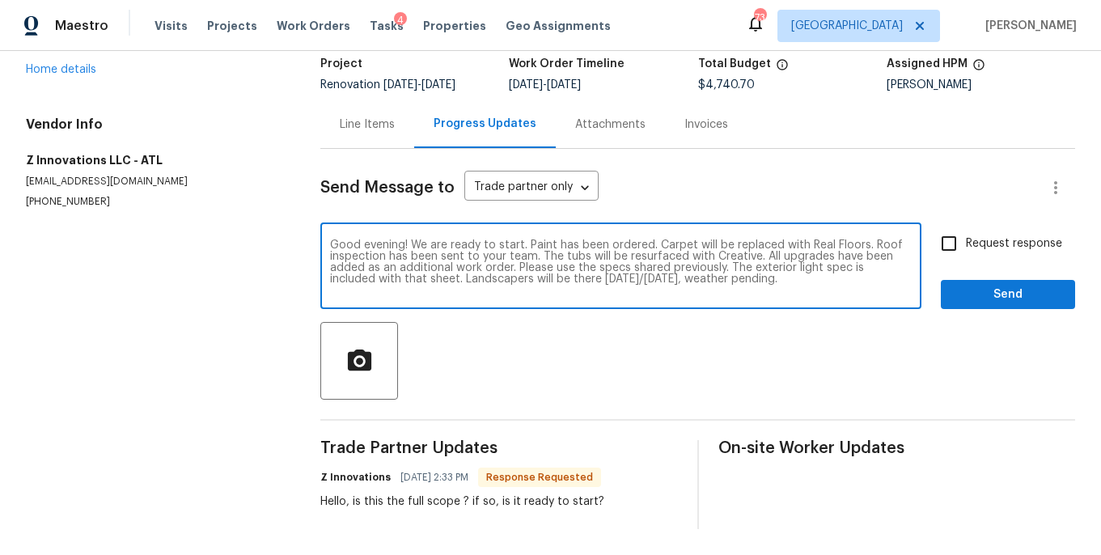
click at [943, 251] on input "Request response" at bounding box center [949, 243] width 34 height 34
checkbox input "true"
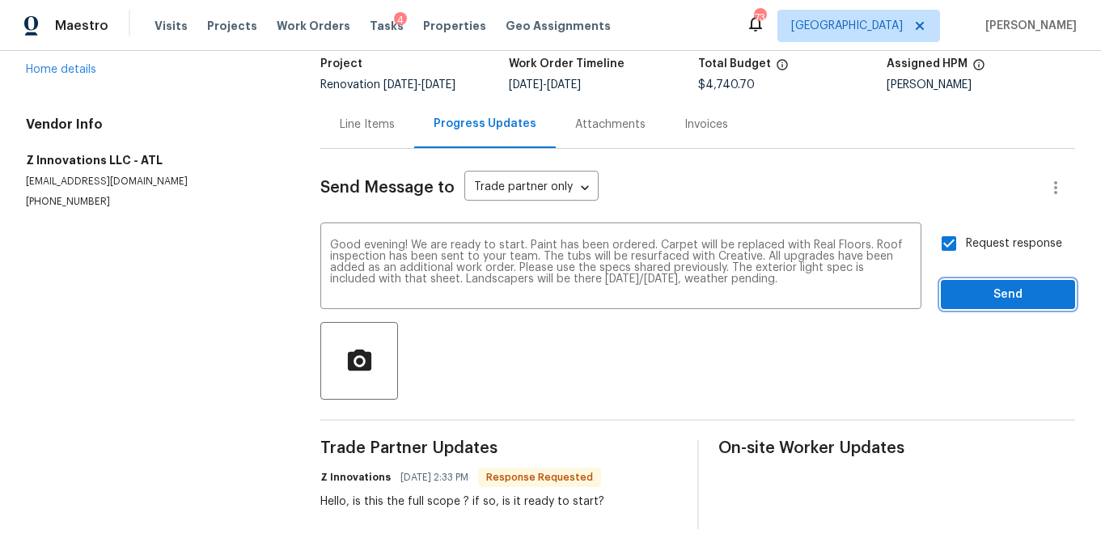
click at [976, 288] on span "Send" at bounding box center [1007, 295] width 108 height 20
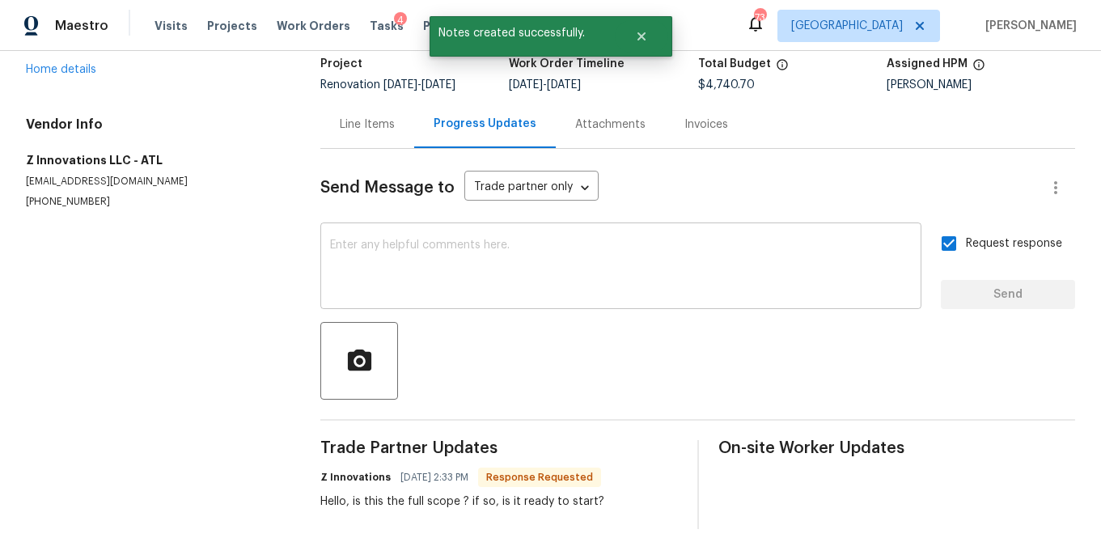
scroll to position [125, 0]
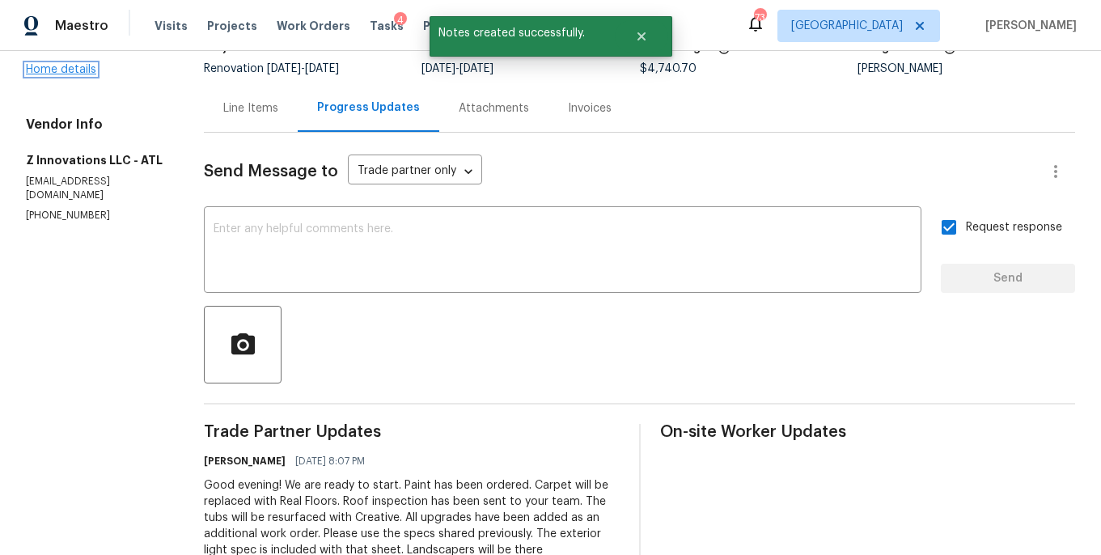
click at [65, 66] on link "Home details" at bounding box center [61, 69] width 70 height 11
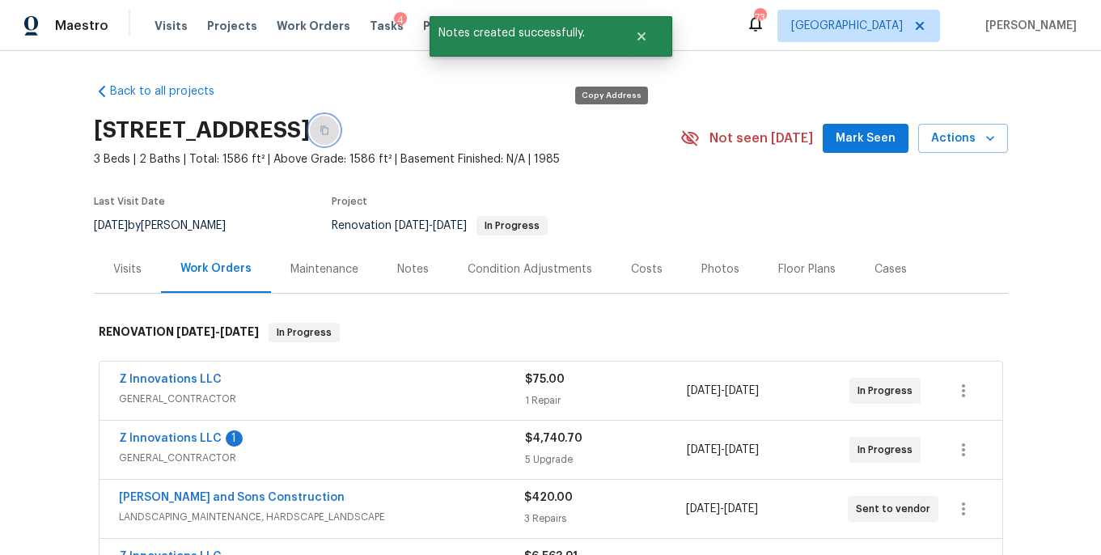
click at [339, 137] on button "button" at bounding box center [324, 130] width 29 height 29
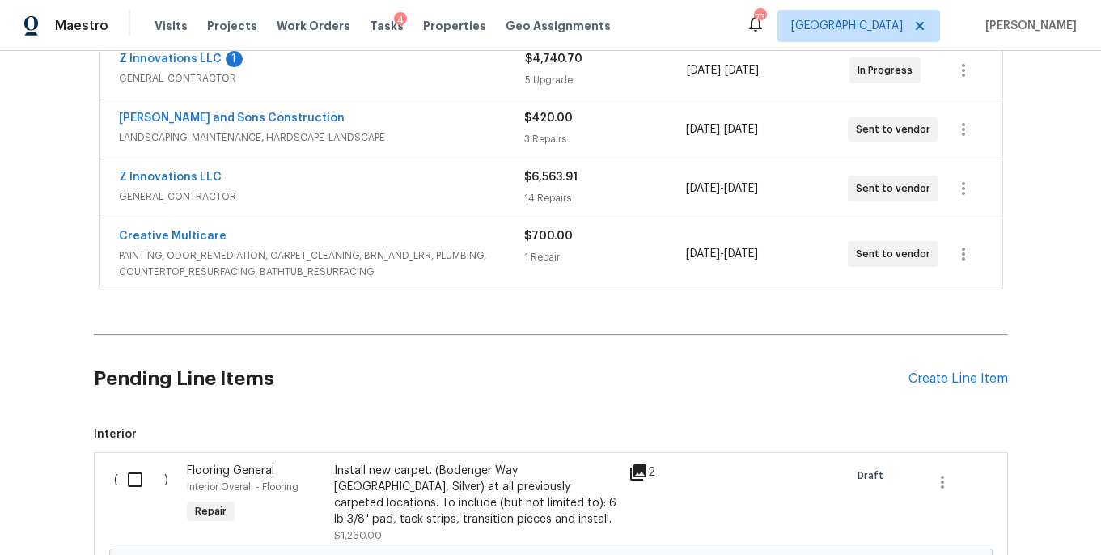
scroll to position [584, 0]
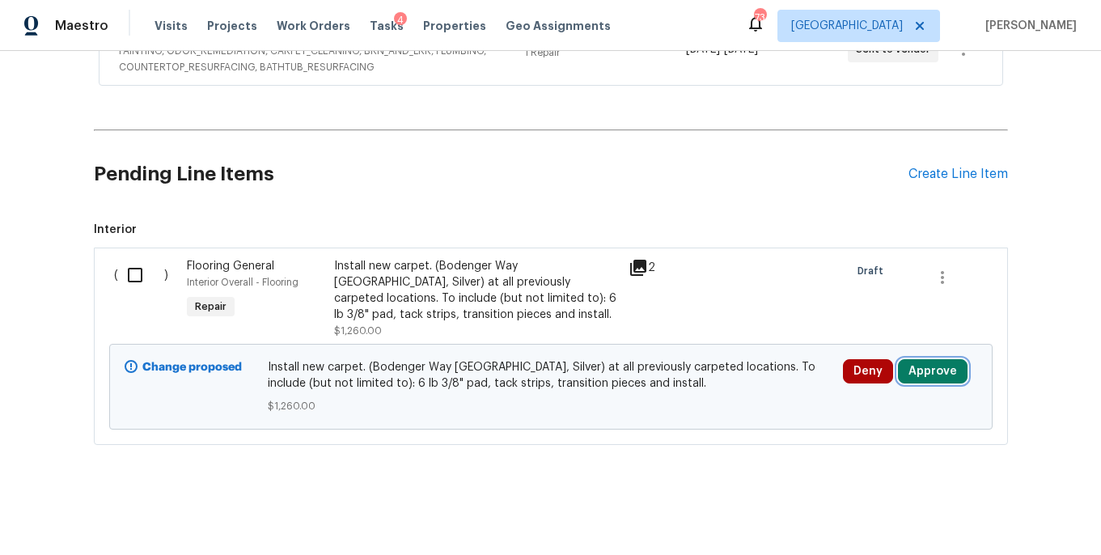
click at [921, 374] on button "Approve" at bounding box center [933, 371] width 70 height 24
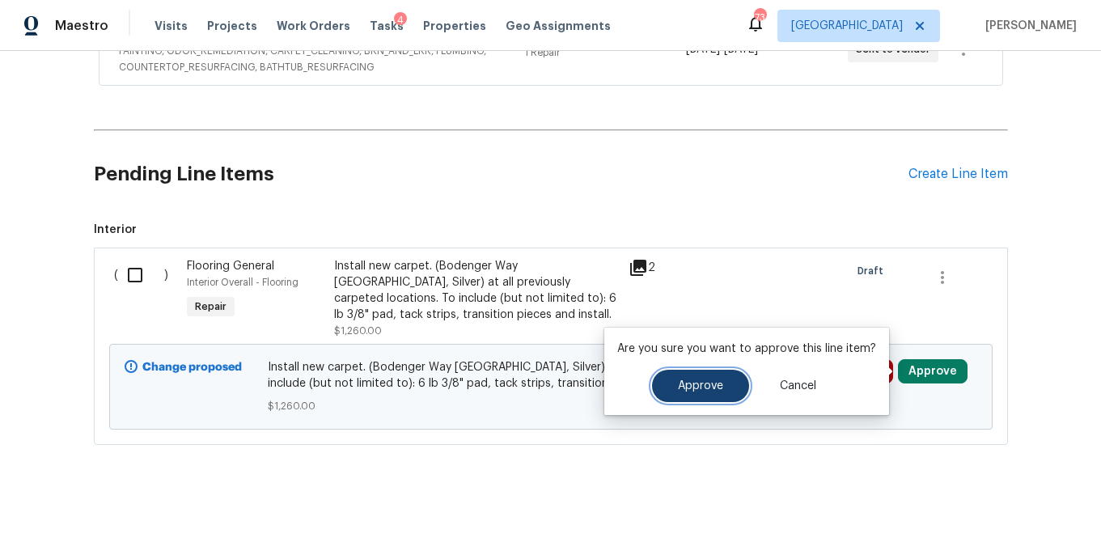
click at [735, 391] on button "Approve" at bounding box center [700, 386] width 97 height 32
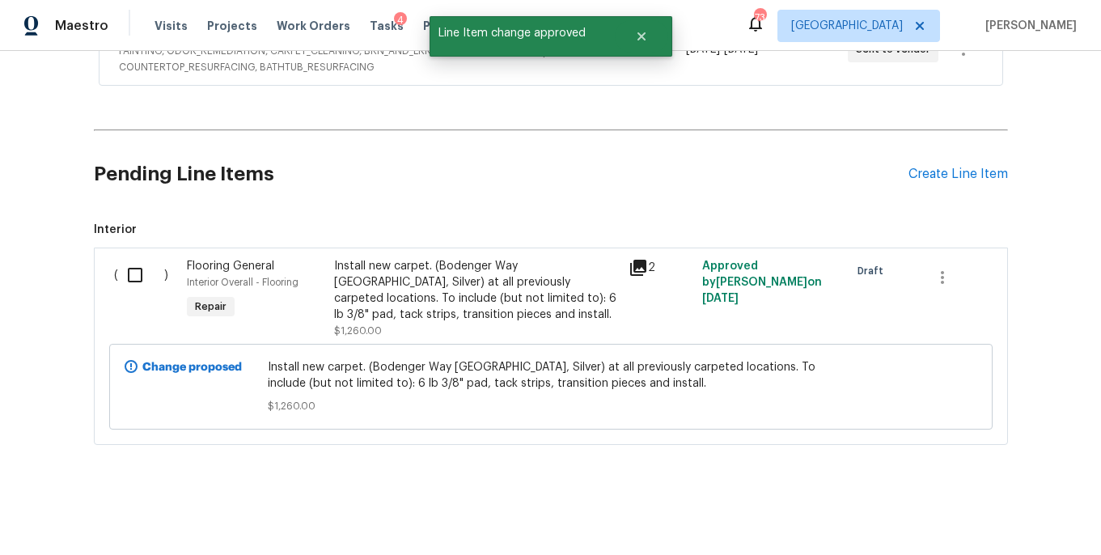
click at [143, 271] on input "checkbox" at bounding box center [141, 275] width 46 height 34
checkbox input "true"
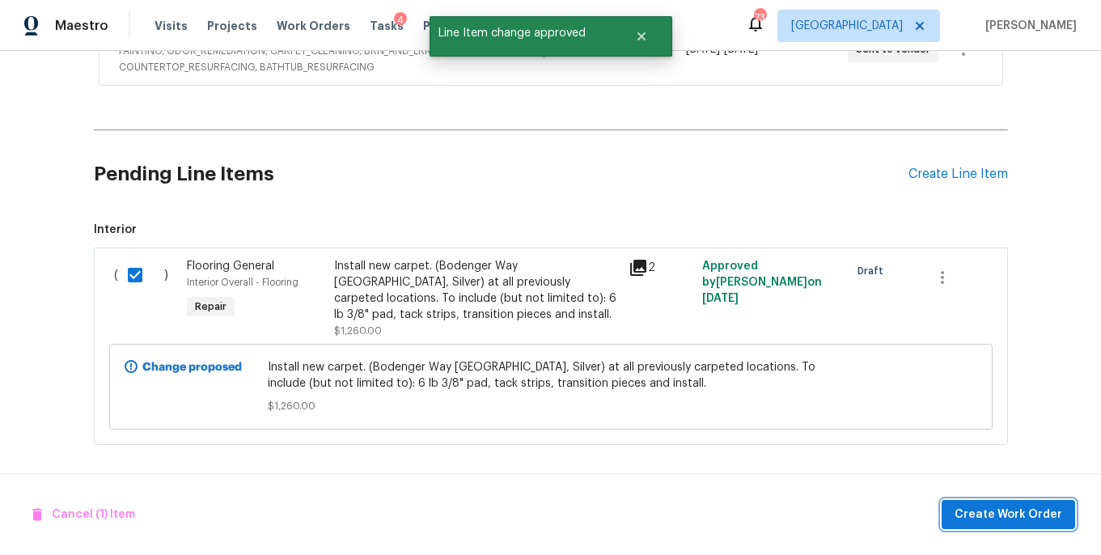
click at [1042, 520] on span "Create Work Order" at bounding box center [1008, 515] width 108 height 20
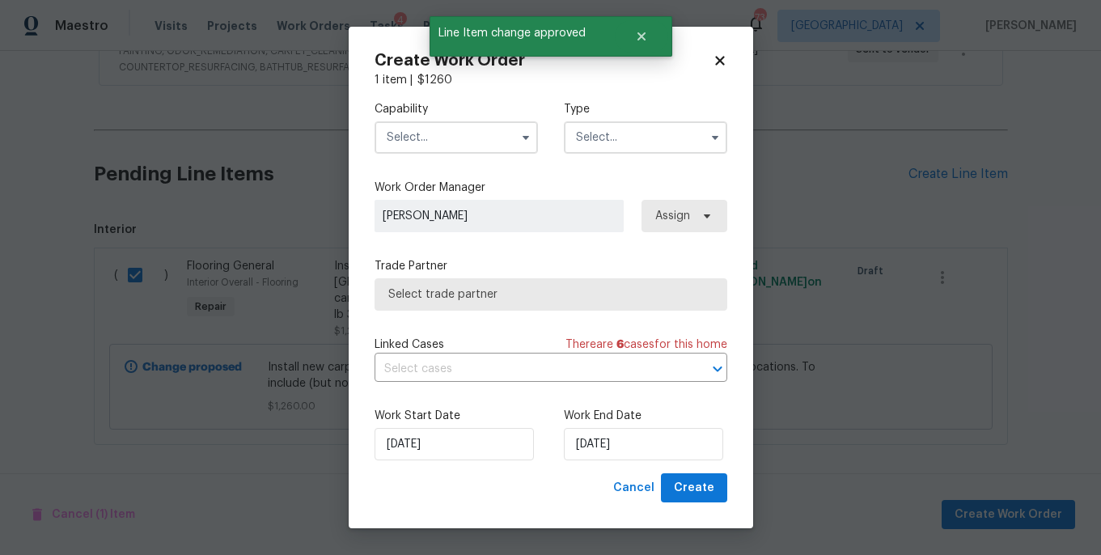
click at [450, 142] on input "text" at bounding box center [455, 137] width 163 height 32
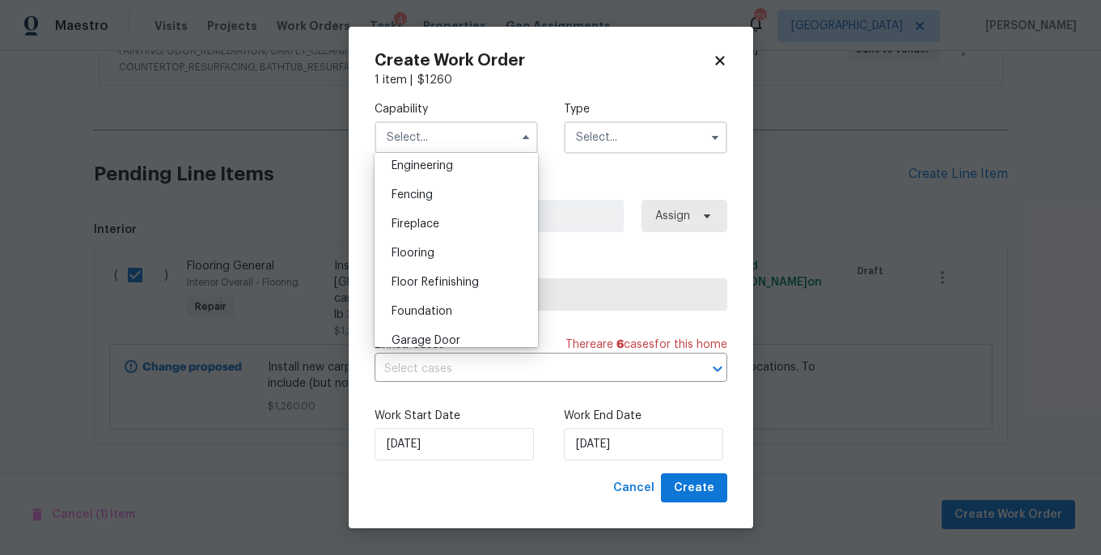
scroll to position [549, 0]
click at [467, 258] on div "Flooring" at bounding box center [455, 249] width 155 height 29
type input "Flooring"
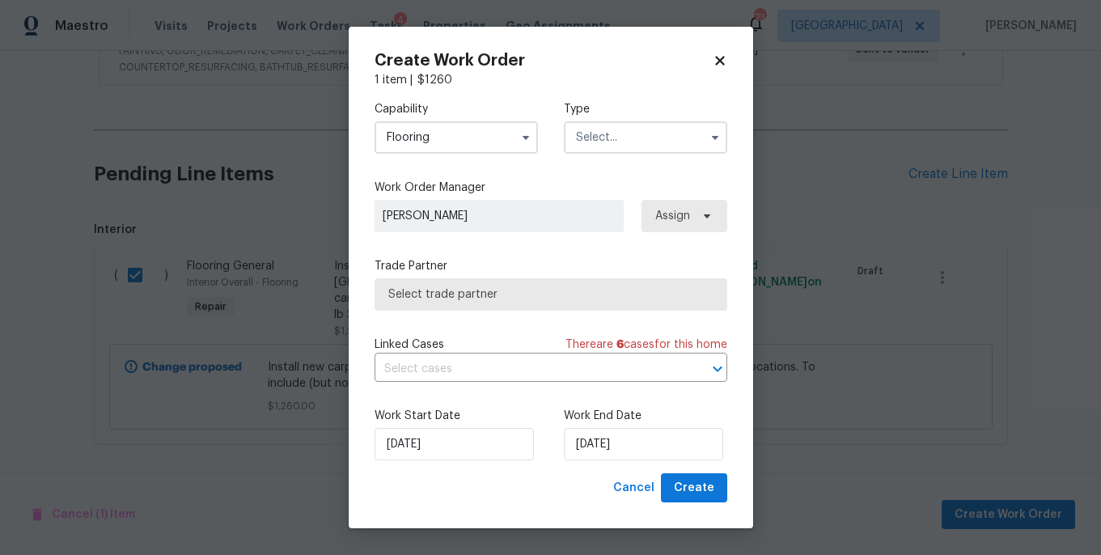
click at [577, 143] on input "text" at bounding box center [645, 137] width 163 height 32
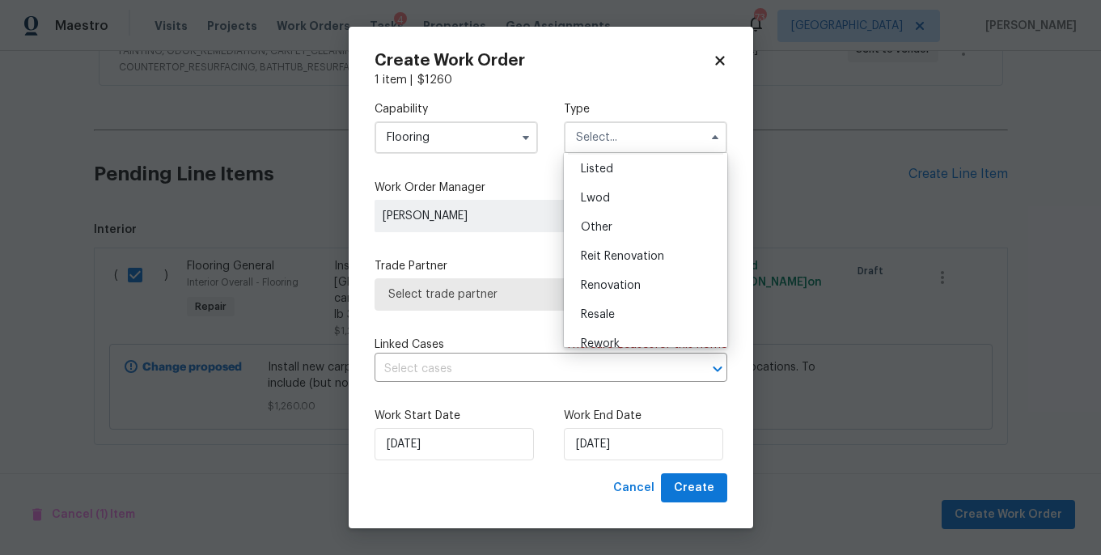
scroll to position [149, 0]
click at [627, 279] on span "Renovation" at bounding box center [611, 284] width 60 height 11
type input "Renovation"
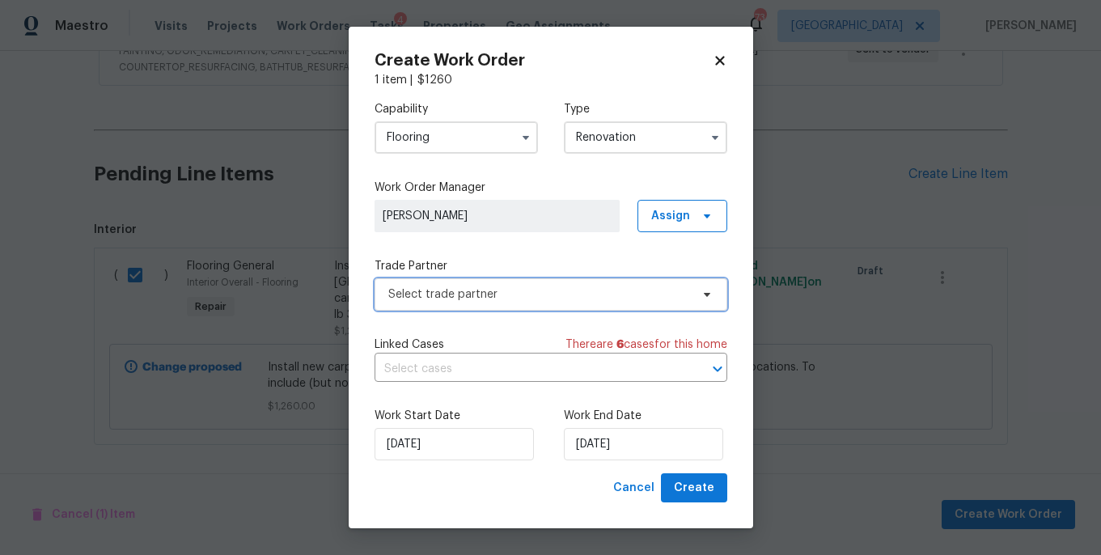
click at [509, 294] on span "Select trade partner" at bounding box center [539, 294] width 302 height 16
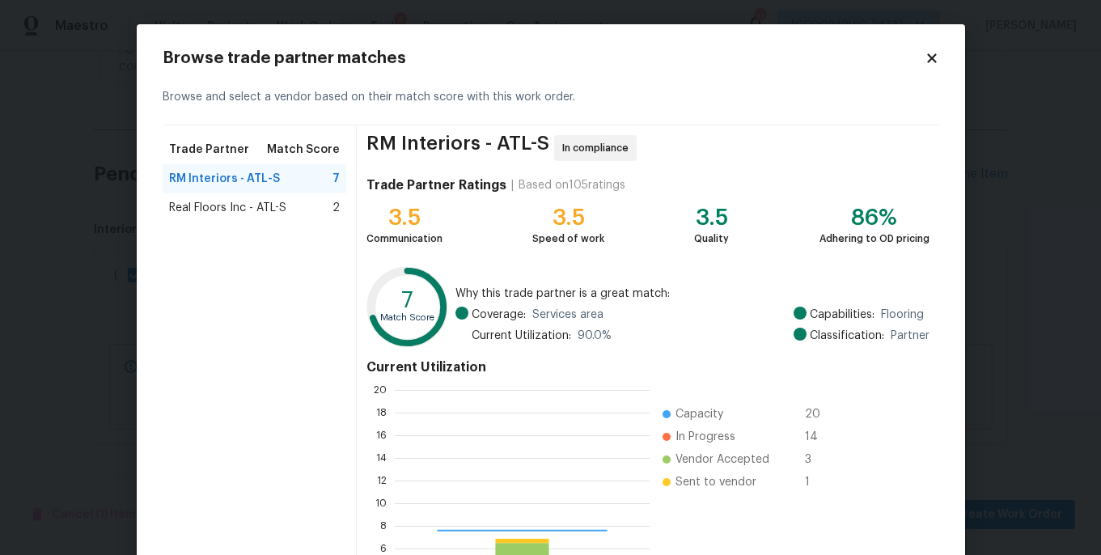
scroll to position [226, 255]
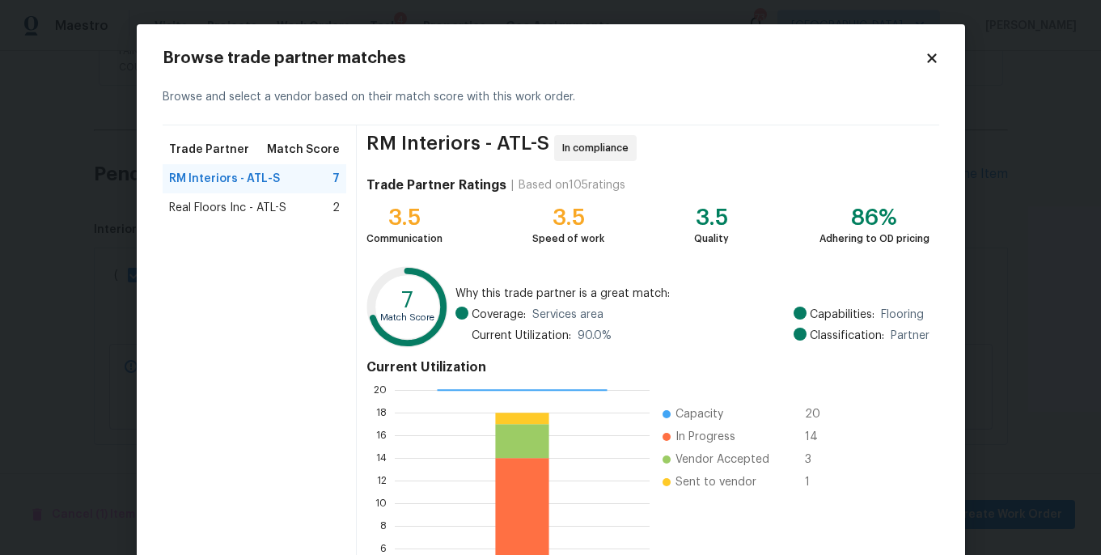
click at [237, 219] on div "Real Floors Inc - ATL-S 2" at bounding box center [255, 207] width 184 height 29
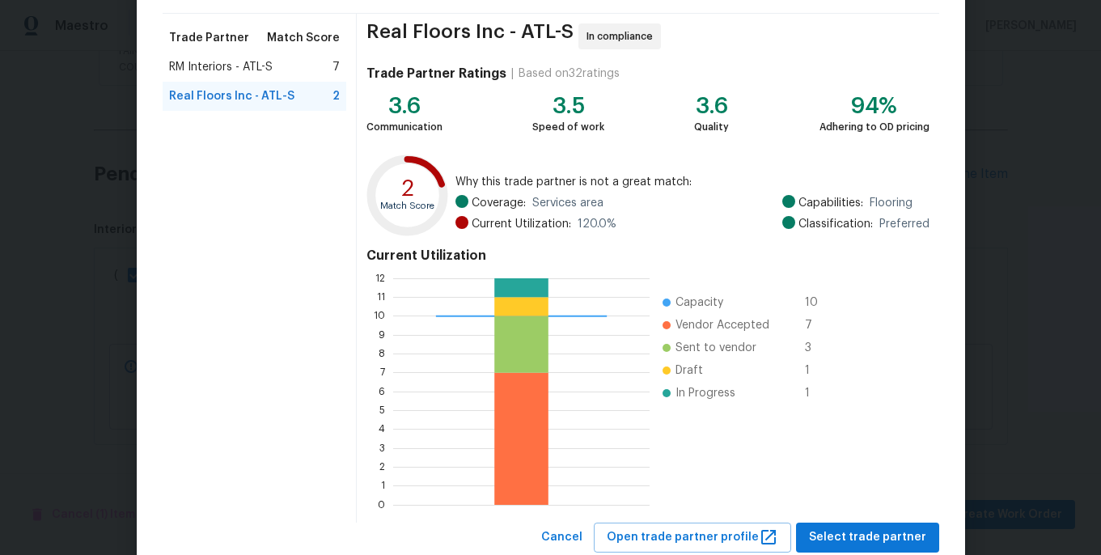
scroll to position [159, 0]
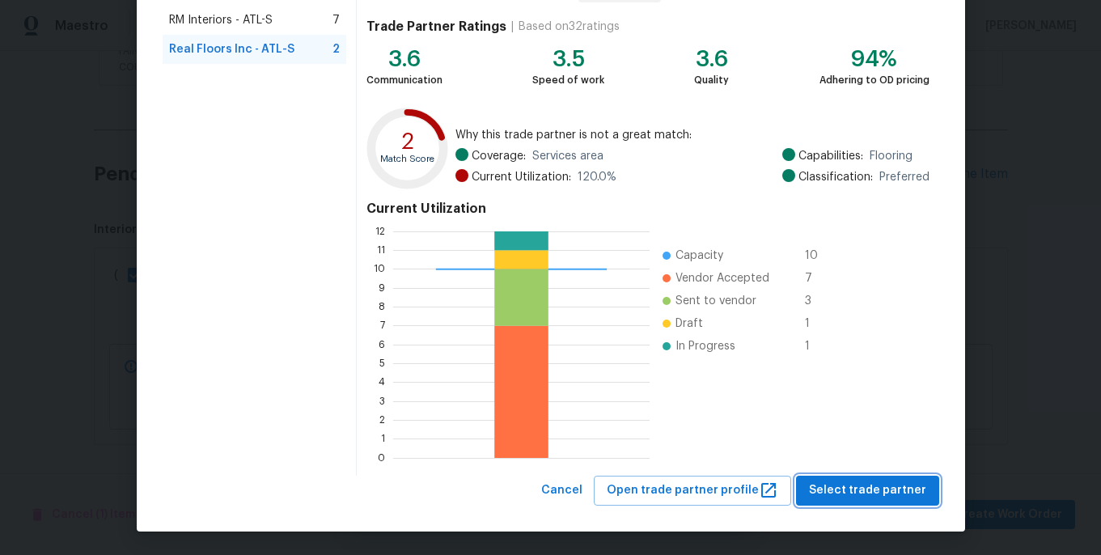
click at [842, 495] on span "Select trade partner" at bounding box center [867, 490] width 117 height 20
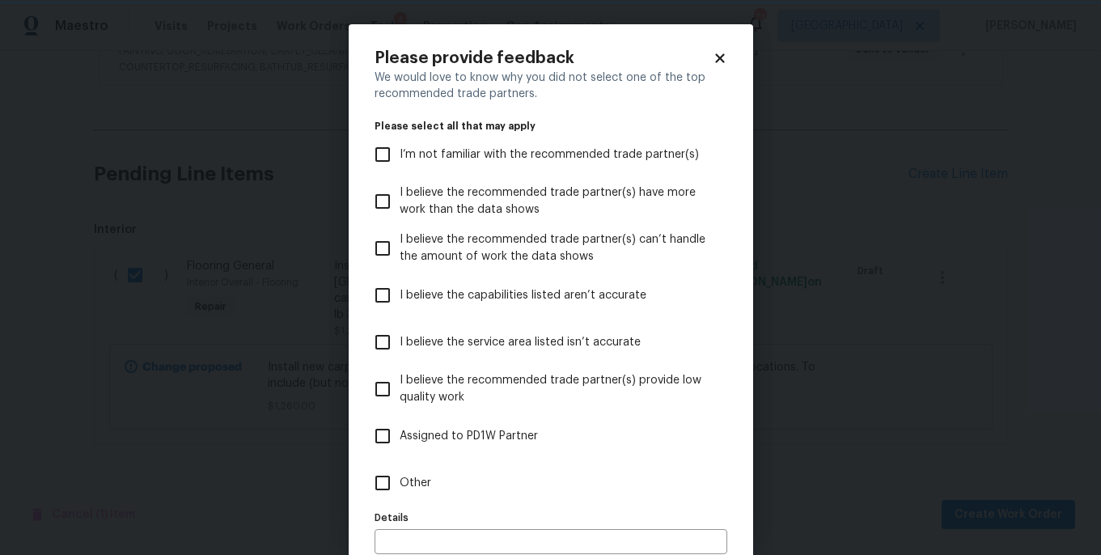
scroll to position [0, 0]
click at [387, 481] on input "Other" at bounding box center [383, 483] width 34 height 34
checkbox input "true"
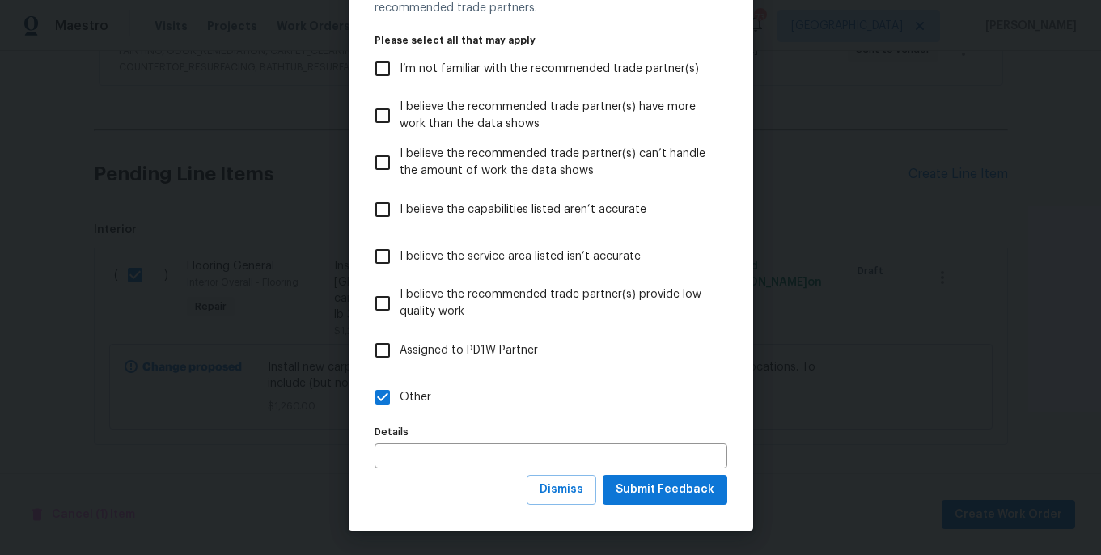
click at [459, 437] on div "Details Details" at bounding box center [550, 445] width 353 height 48
click at [425, 459] on input "text" at bounding box center [550, 455] width 353 height 25
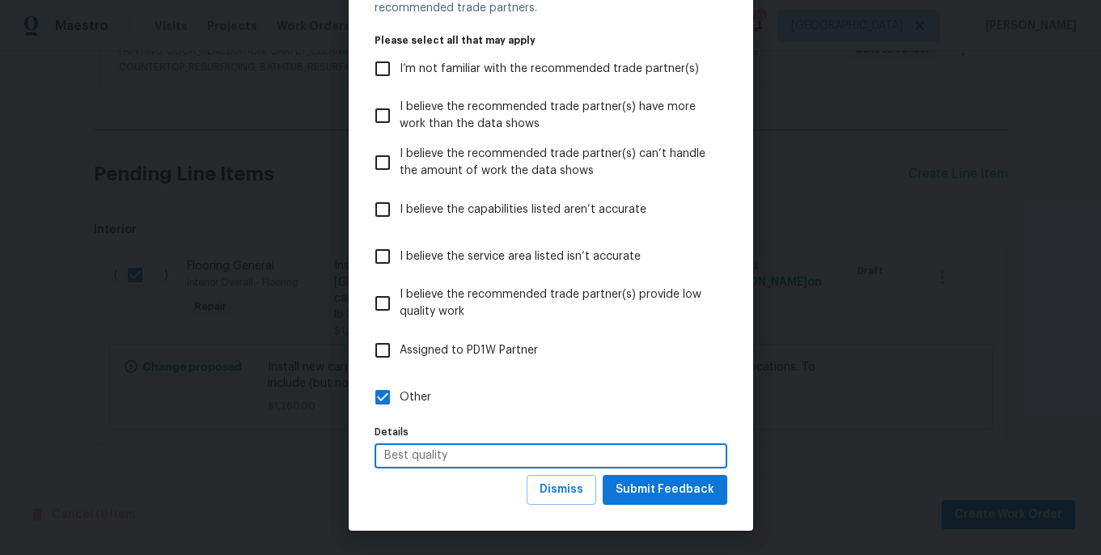
type input "Best quality"
click at [654, 488] on span "Submit Feedback" at bounding box center [664, 490] width 99 height 20
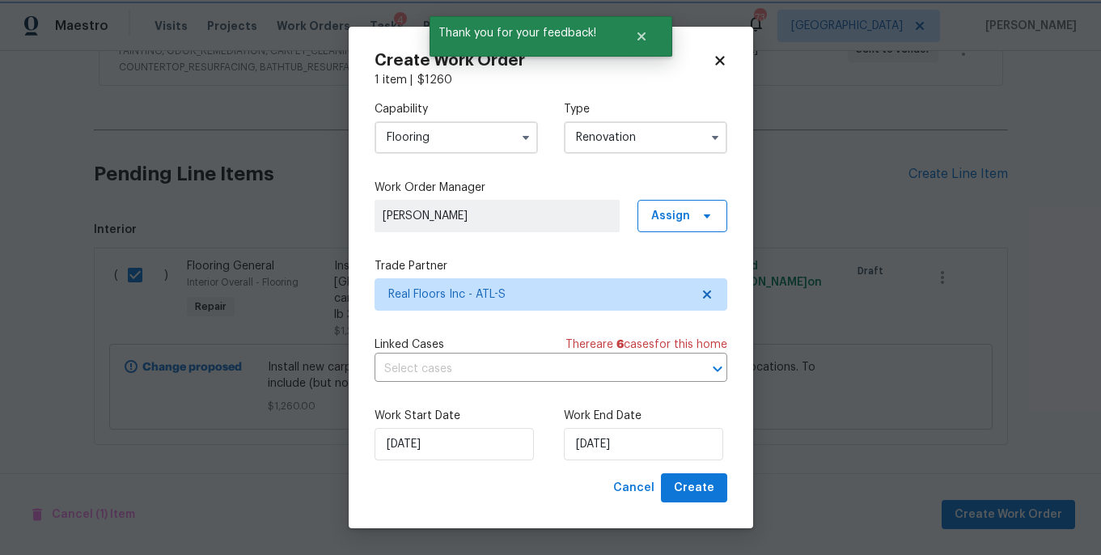
scroll to position [0, 0]
click at [657, 438] on input "[DATE]" at bounding box center [643, 444] width 159 height 32
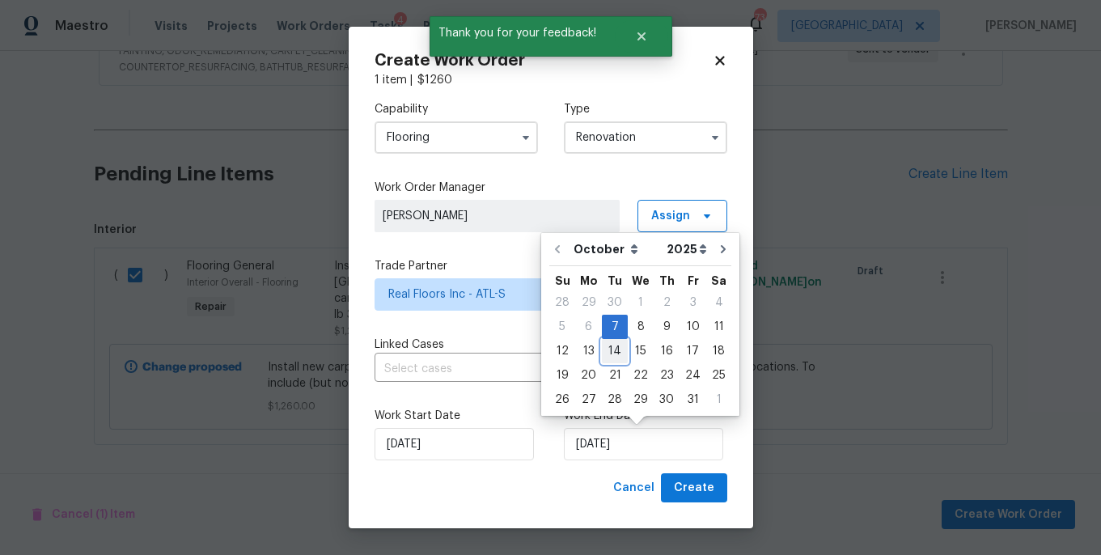
click at [619, 350] on div "14" at bounding box center [615, 351] width 26 height 23
type input "[DATE]"
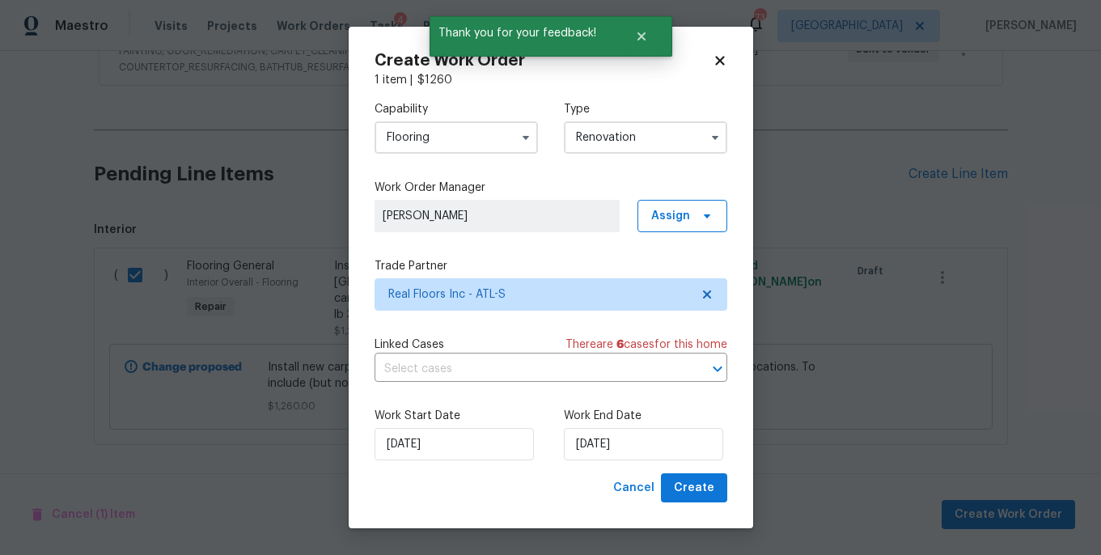
click at [728, 493] on div "Create Work Order 1 item | $ 1260 Capability Flooring Type Renovation Work Orde…" at bounding box center [551, 278] width 404 height 502
click at [695, 493] on span "Create" at bounding box center [694, 488] width 40 height 20
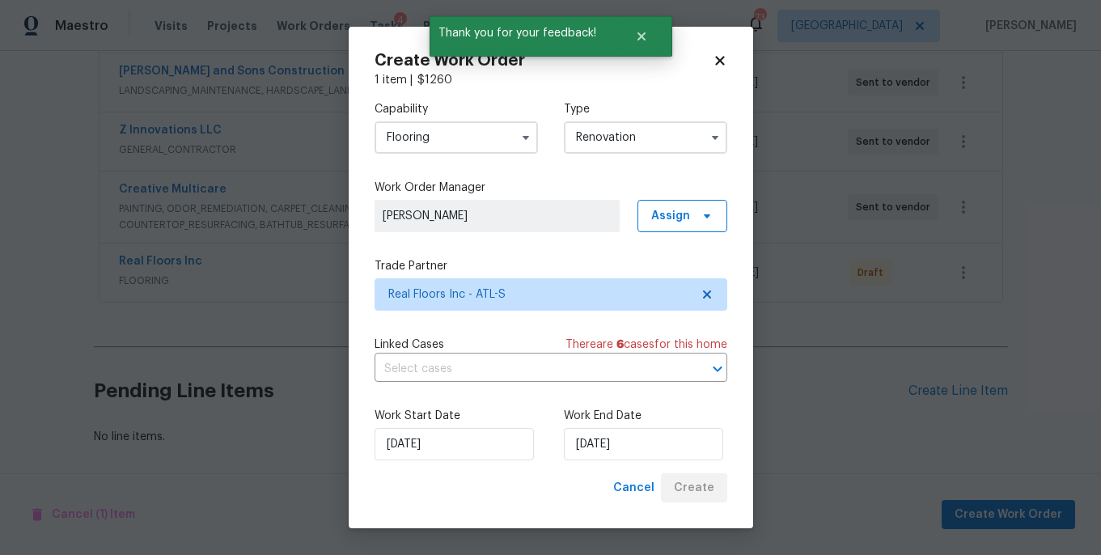
scroll to position [426, 0]
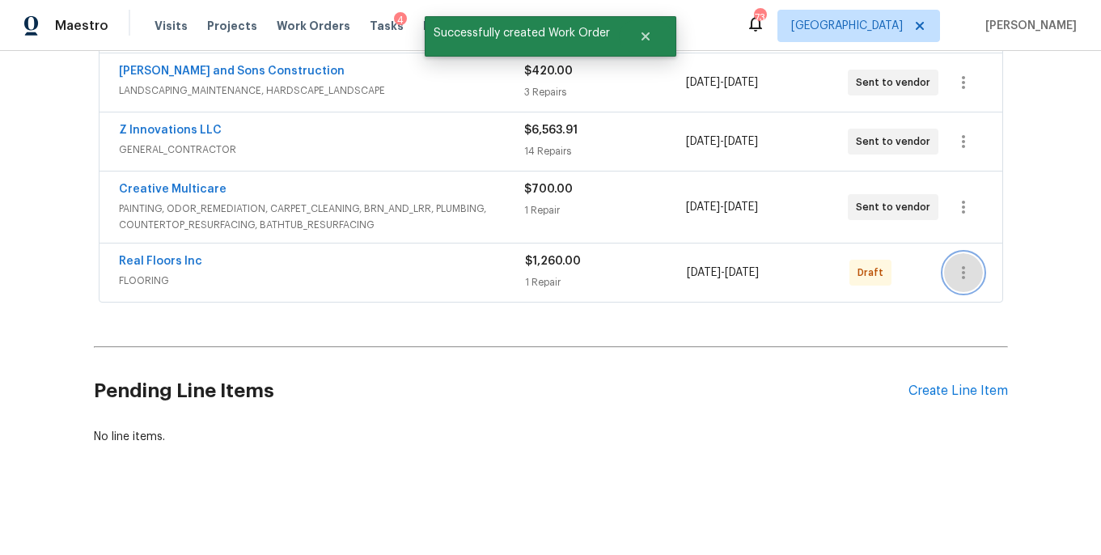
click at [964, 269] on icon "button" at bounding box center [962, 272] width 19 height 19
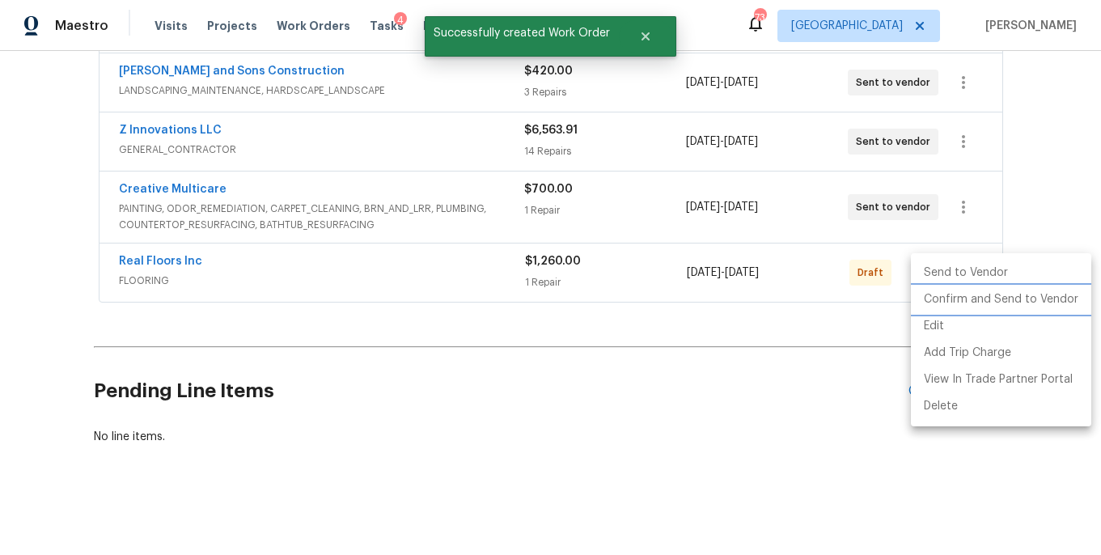
click at [964, 305] on li "Confirm and Send to Vendor" at bounding box center [1001, 299] width 180 height 27
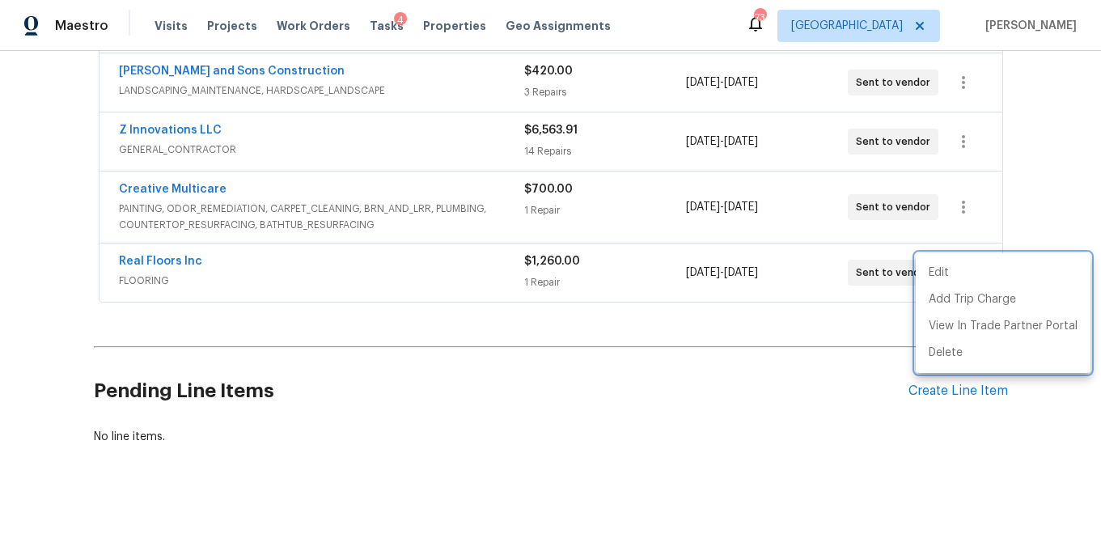
click at [193, 67] on div at bounding box center [550, 277] width 1101 height 555
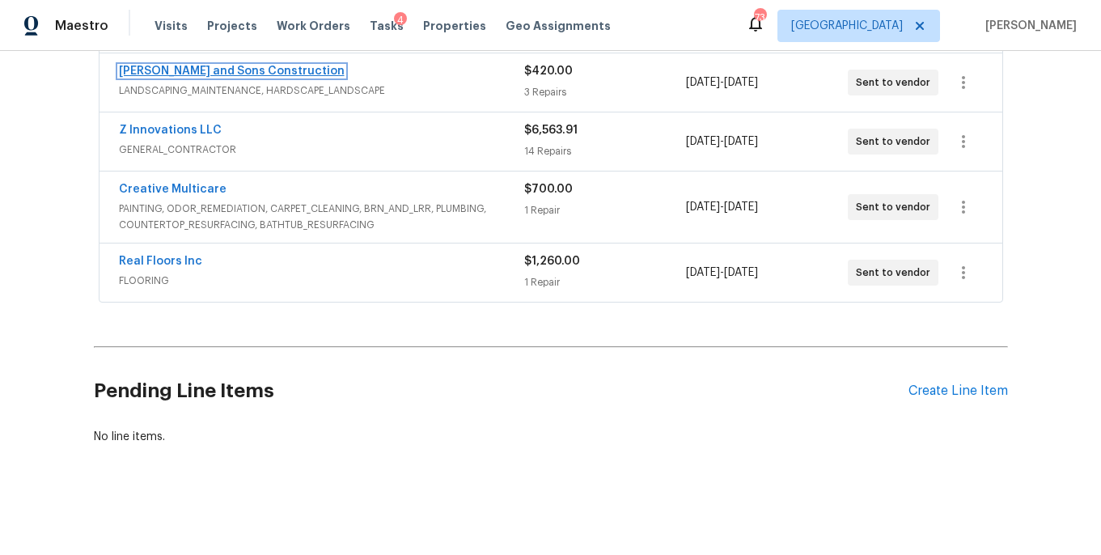
click at [196, 74] on link "[PERSON_NAME] and Sons Construction" at bounding box center [232, 71] width 226 height 11
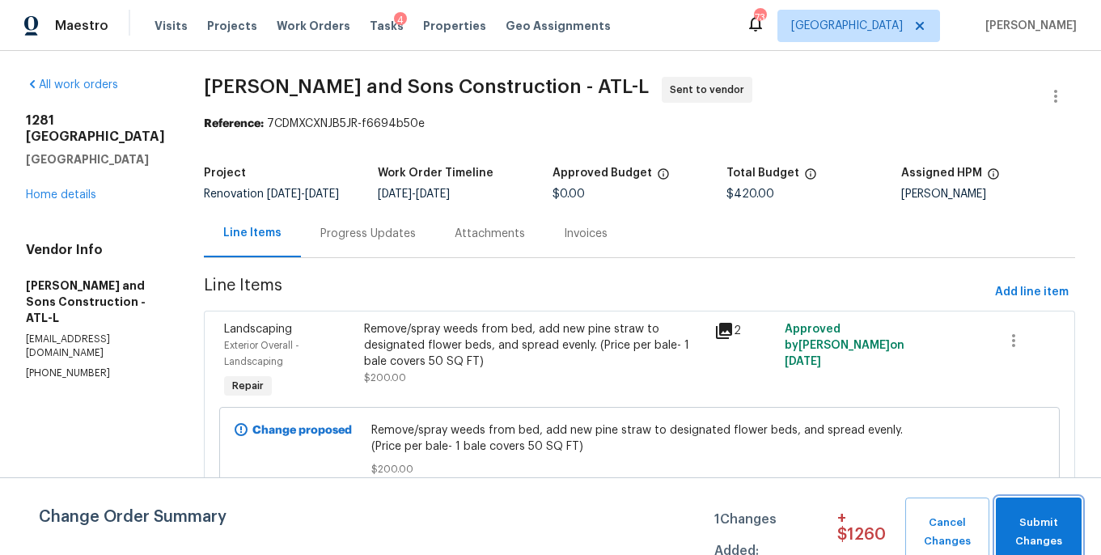
click at [1020, 523] on span "Submit Changes" at bounding box center [1039, 532] width 70 height 37
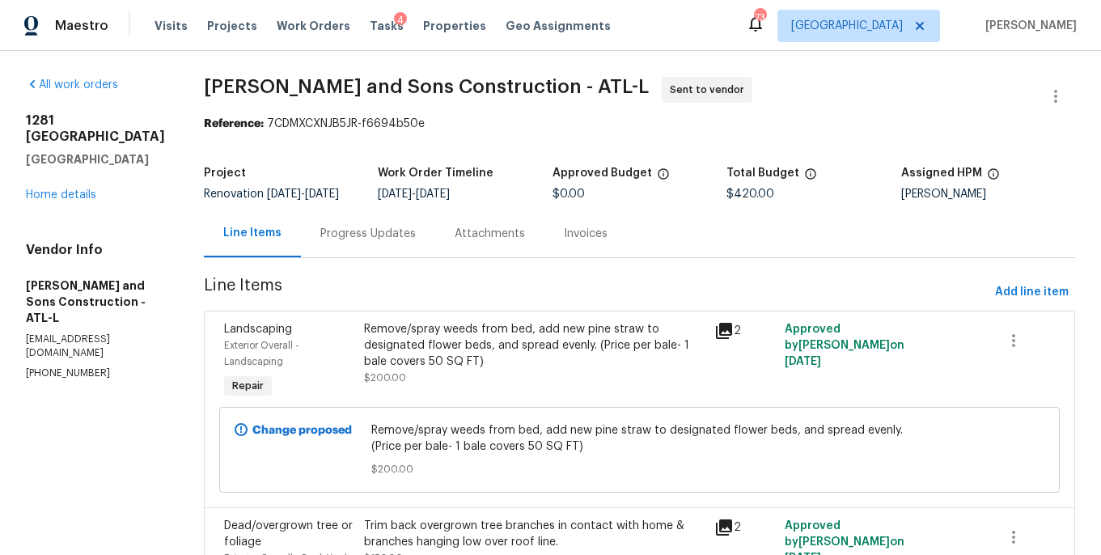
click at [319, 233] on div "Progress Updates" at bounding box center [368, 233] width 134 height 48
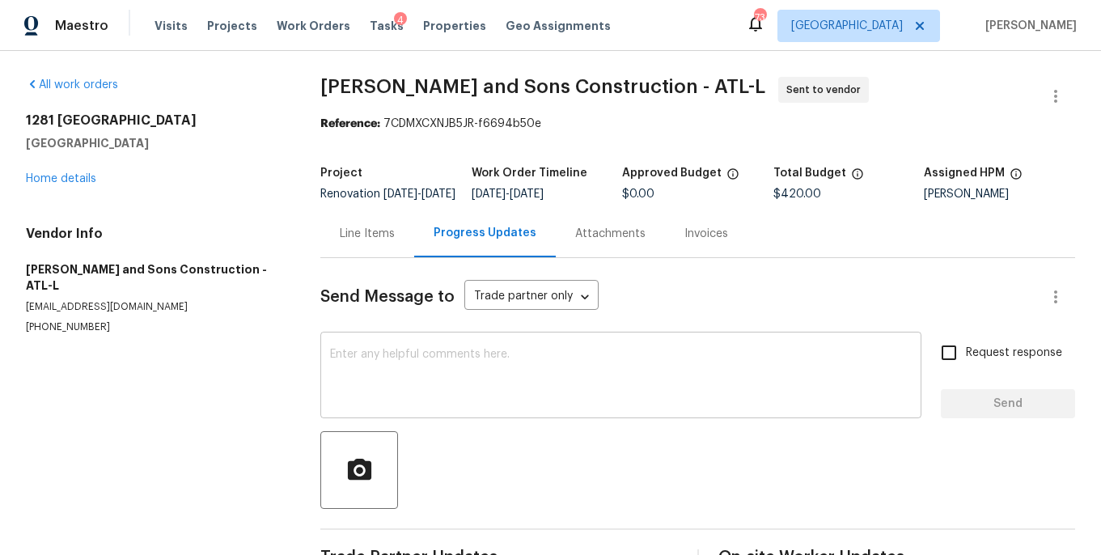
click at [377, 363] on textarea at bounding box center [620, 377] width 581 height 57
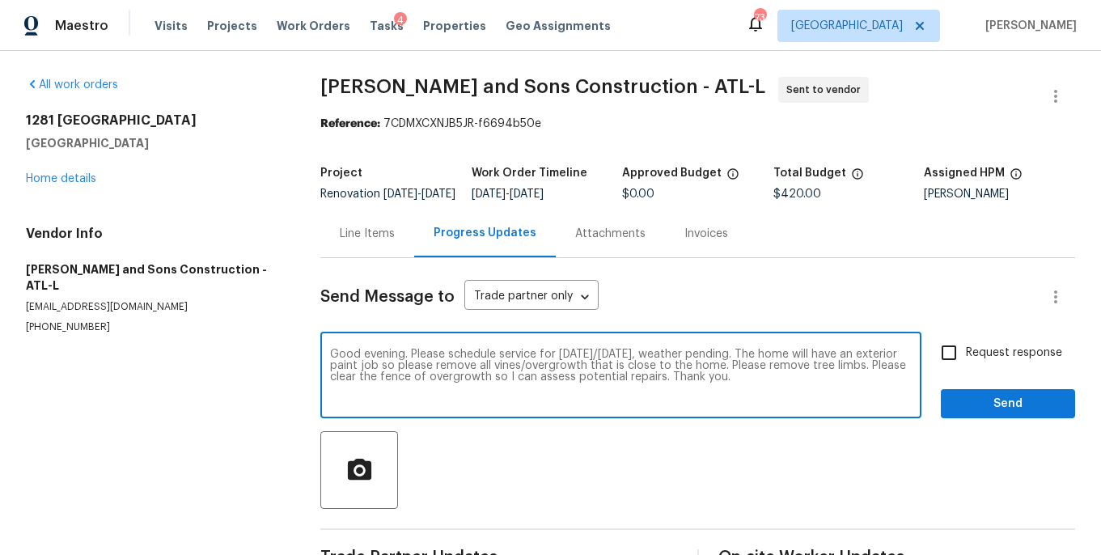
type textarea "Good evening. Please schedule service for [DATE]/[DATE], weather pending. The h…"
click at [951, 363] on input "Request response" at bounding box center [949, 353] width 34 height 34
checkbox input "true"
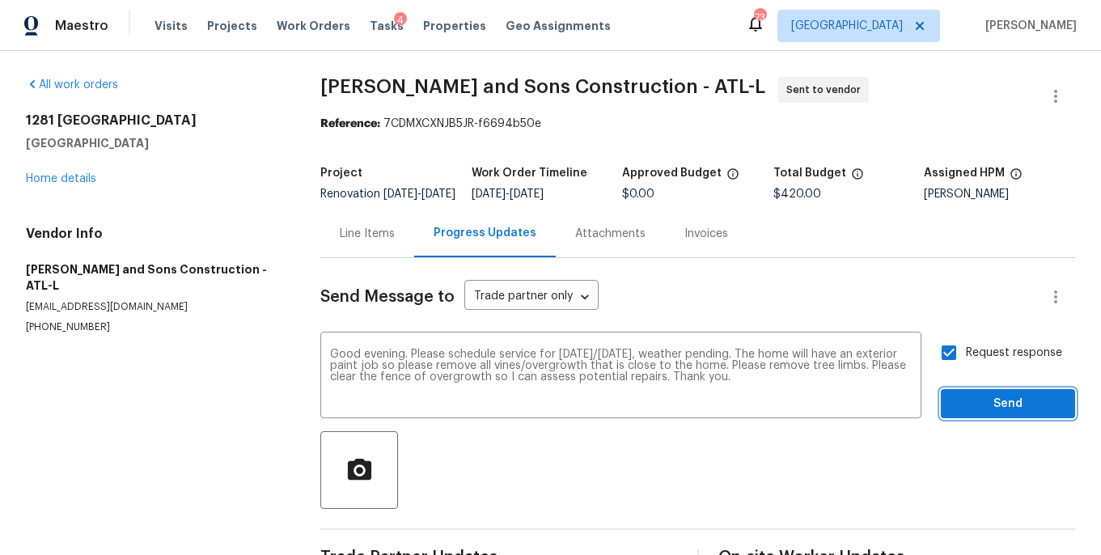
click at [967, 402] on button "Send" at bounding box center [1007, 404] width 134 height 30
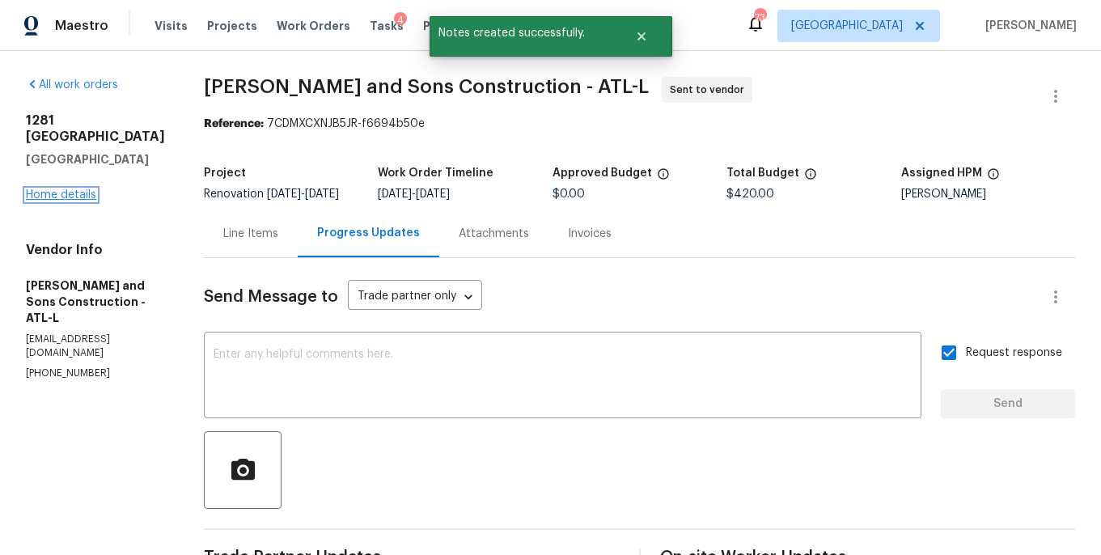
click at [50, 199] on link "Home details" at bounding box center [61, 194] width 70 height 11
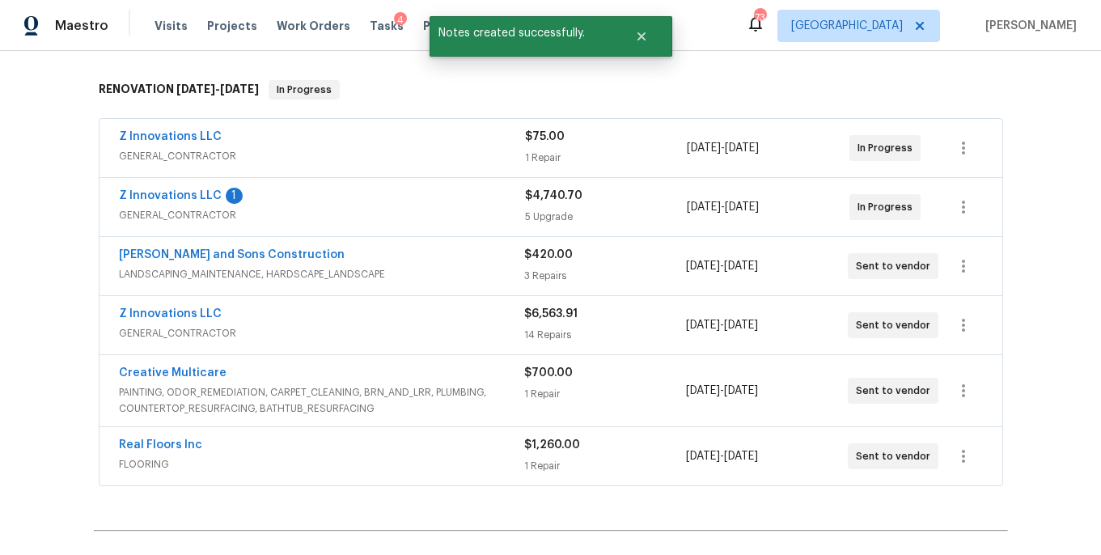
scroll to position [266, 0]
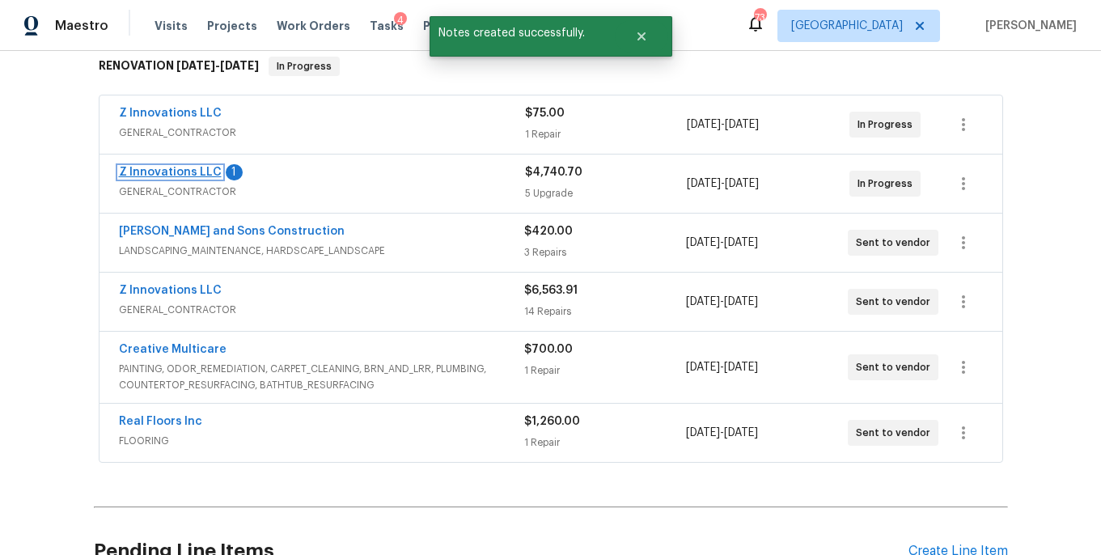
click at [197, 171] on link "Z Innovations LLC" at bounding box center [170, 172] width 103 height 11
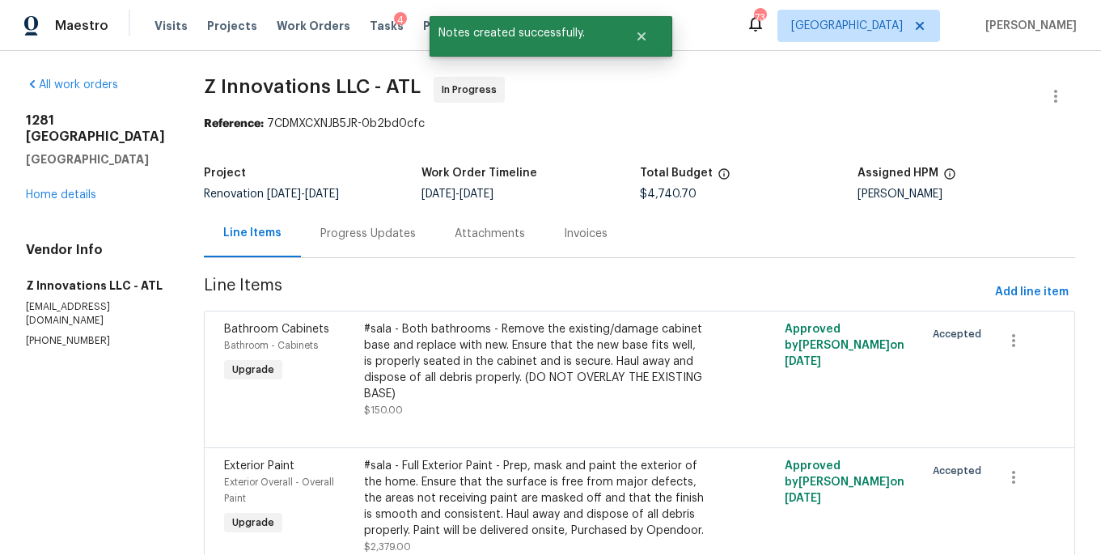
click at [362, 231] on div "Progress Updates" at bounding box center [367, 234] width 95 height 16
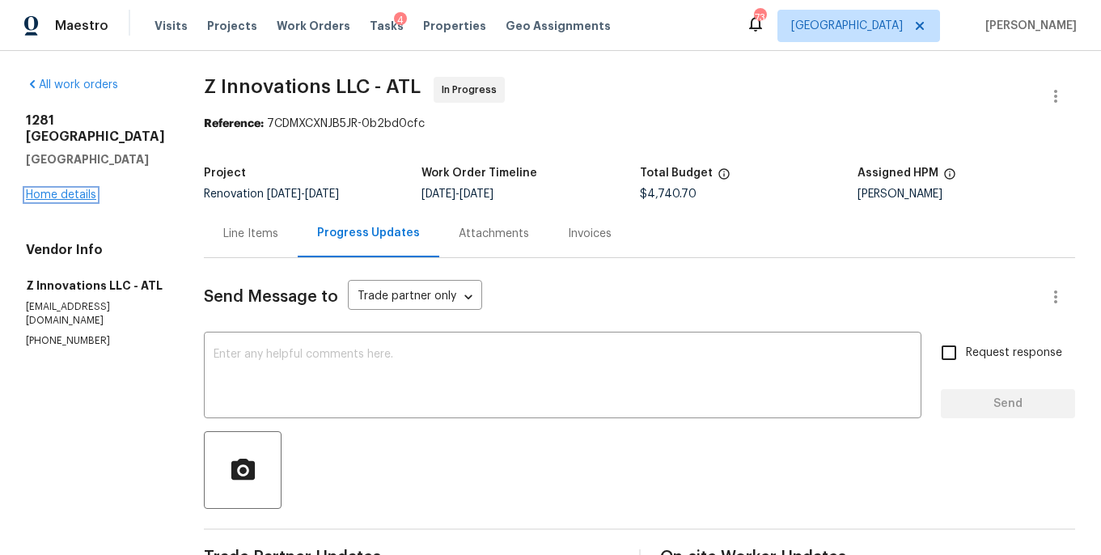
click at [81, 197] on link "Home details" at bounding box center [61, 194] width 70 height 11
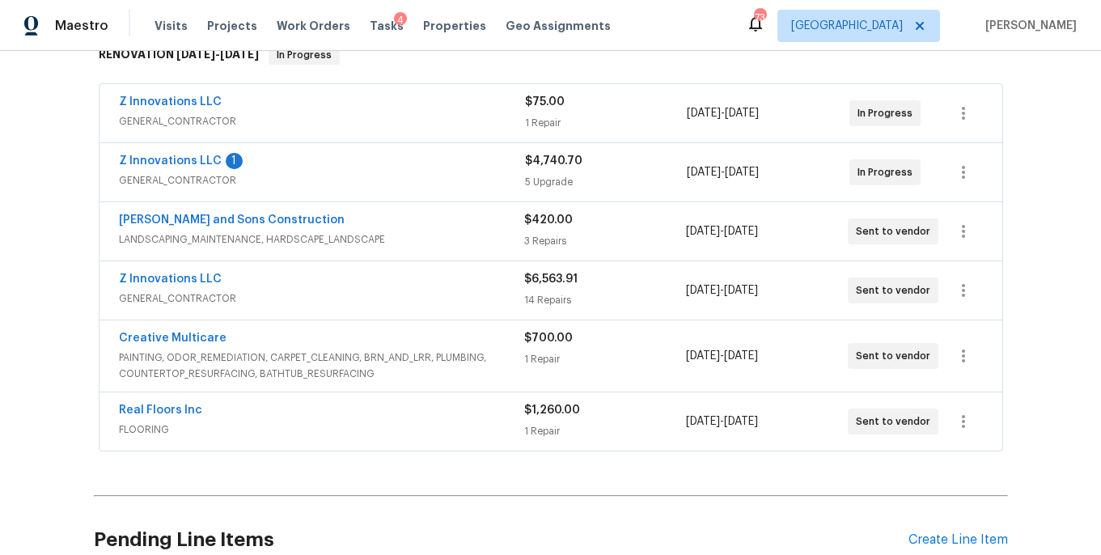
scroll to position [283, 0]
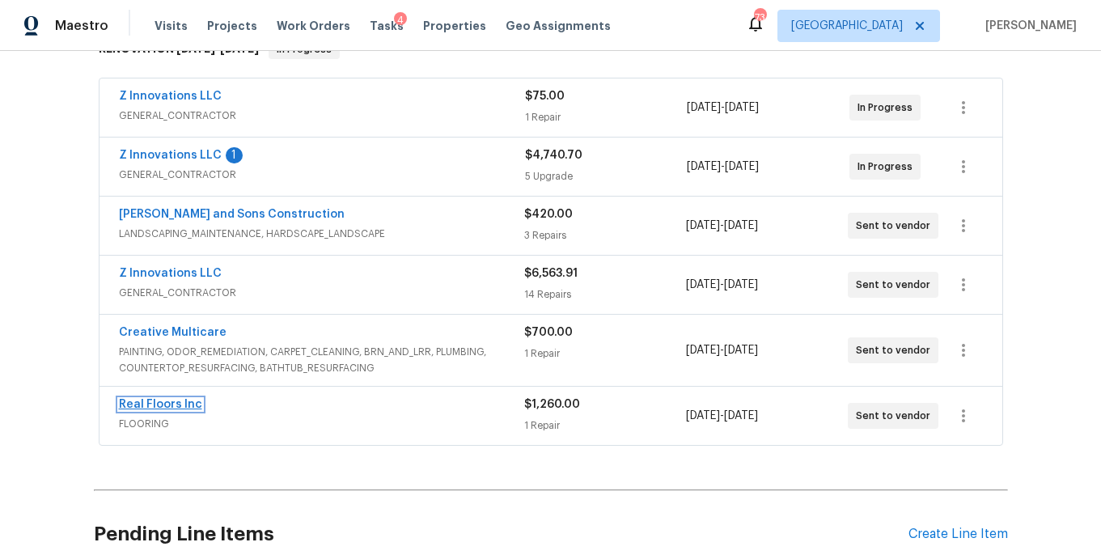
click at [163, 409] on link "Real Floors Inc" at bounding box center [160, 404] width 83 height 11
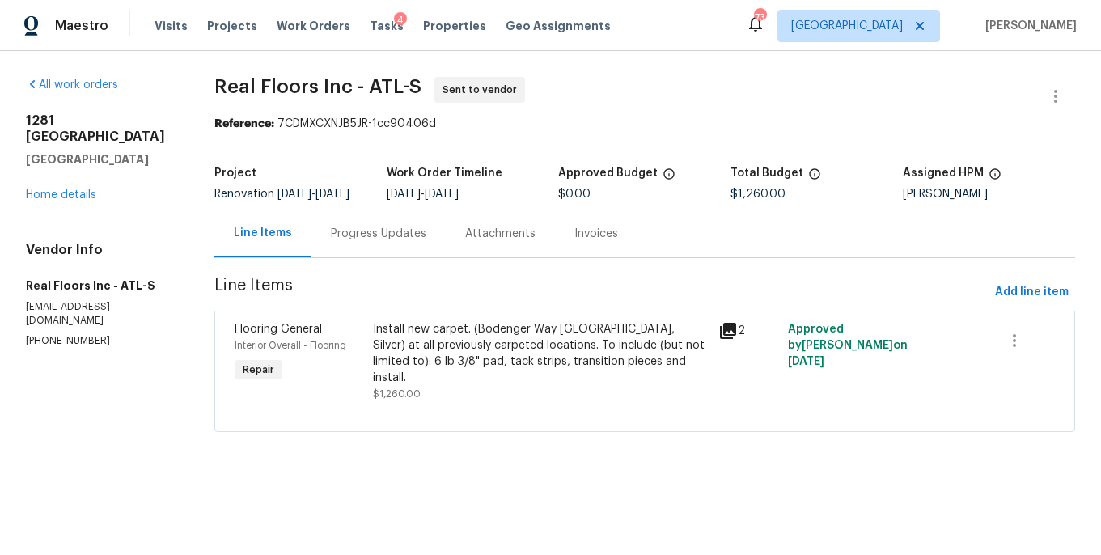
click at [402, 242] on div "Progress Updates" at bounding box center [378, 234] width 95 height 16
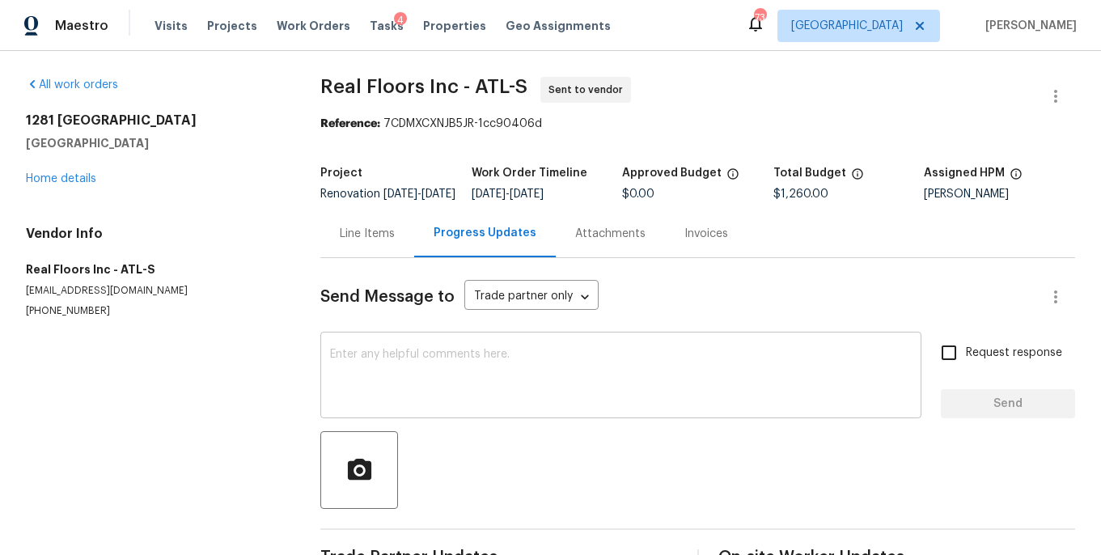
click at [404, 369] on textarea at bounding box center [620, 377] width 581 height 57
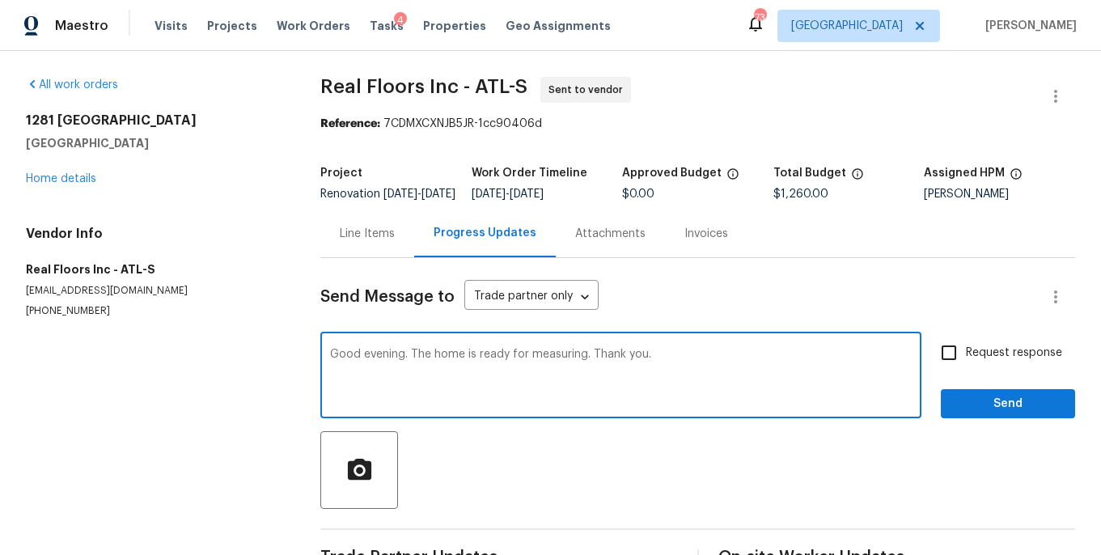
type textarea "Good evening. The home is ready for measuring. Thank you."
click at [962, 365] on input "Request response" at bounding box center [949, 353] width 34 height 34
checkbox input "true"
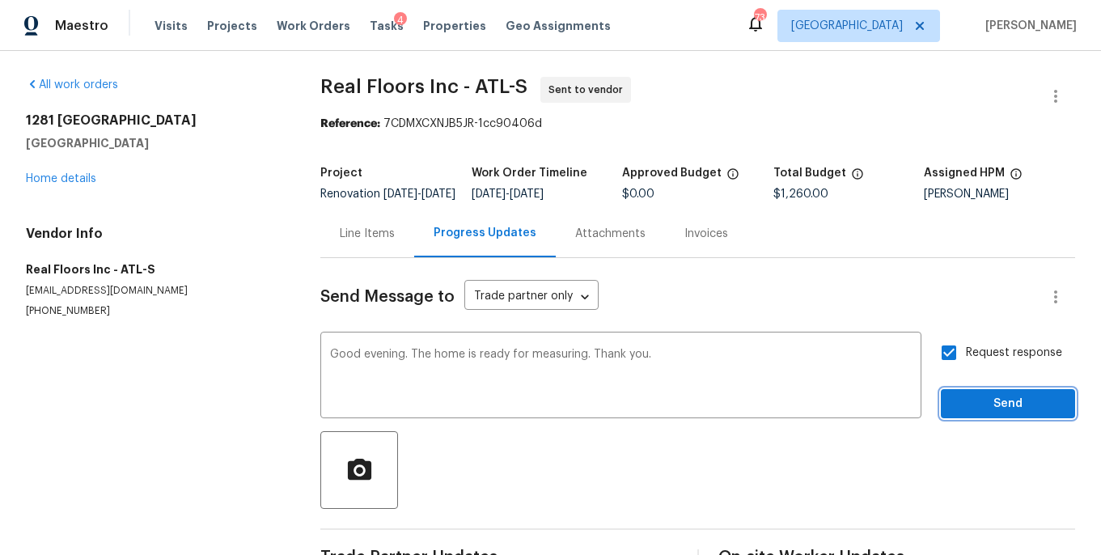
click at [984, 414] on span "Send" at bounding box center [1007, 404] width 108 height 20
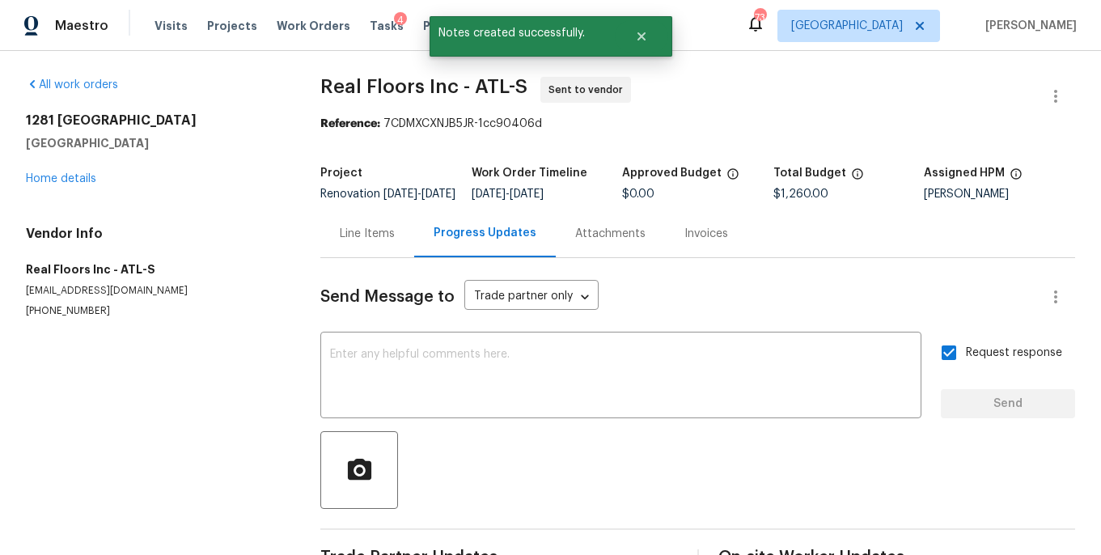
click at [91, 184] on div "[STREET_ADDRESS] Home details" at bounding box center [154, 149] width 256 height 74
click at [84, 179] on link "Home details" at bounding box center [61, 178] width 70 height 11
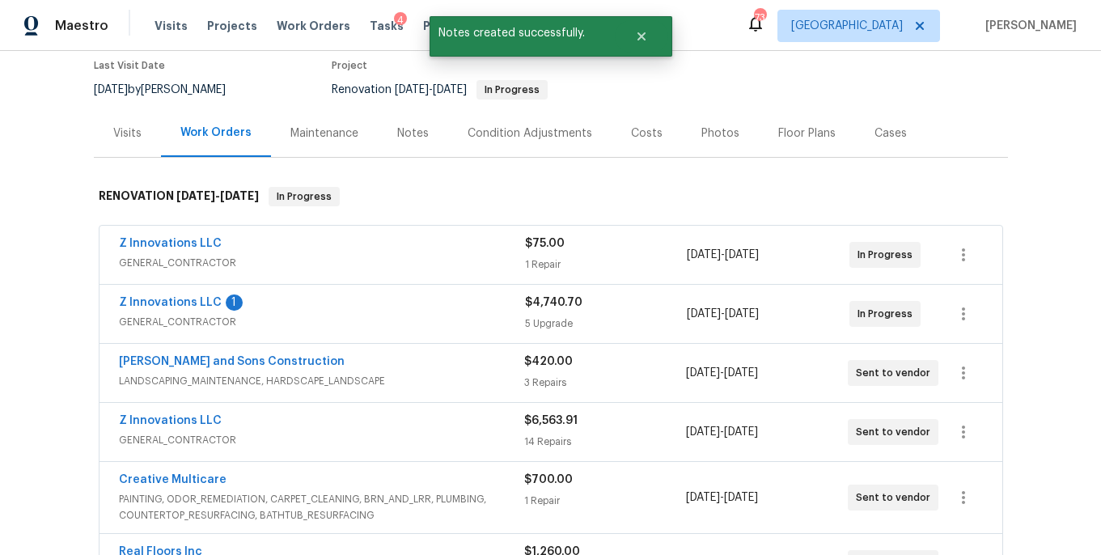
scroll to position [150, 0]
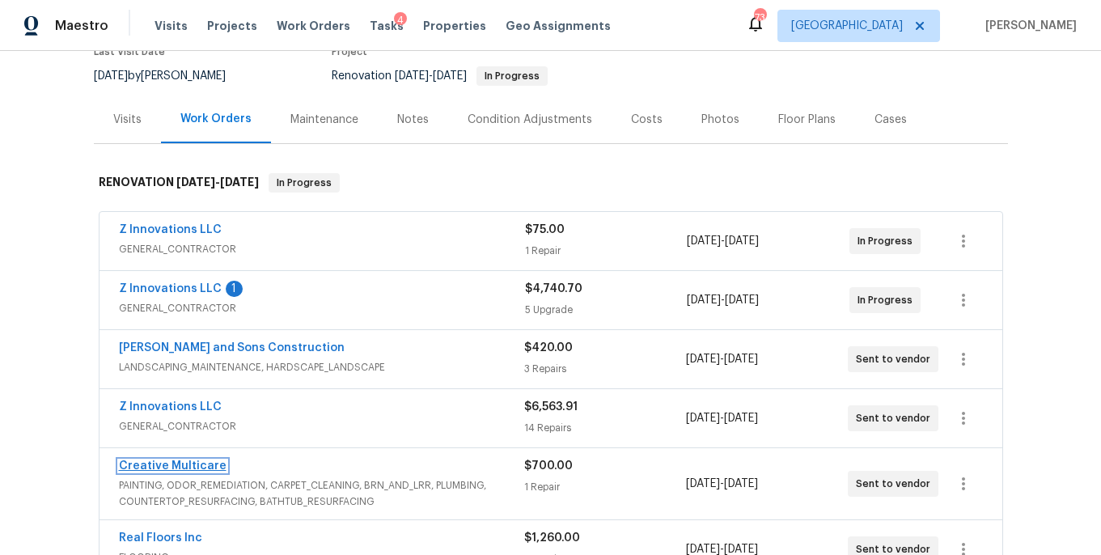
click at [203, 467] on link "Creative Multicare" at bounding box center [173, 465] width 108 height 11
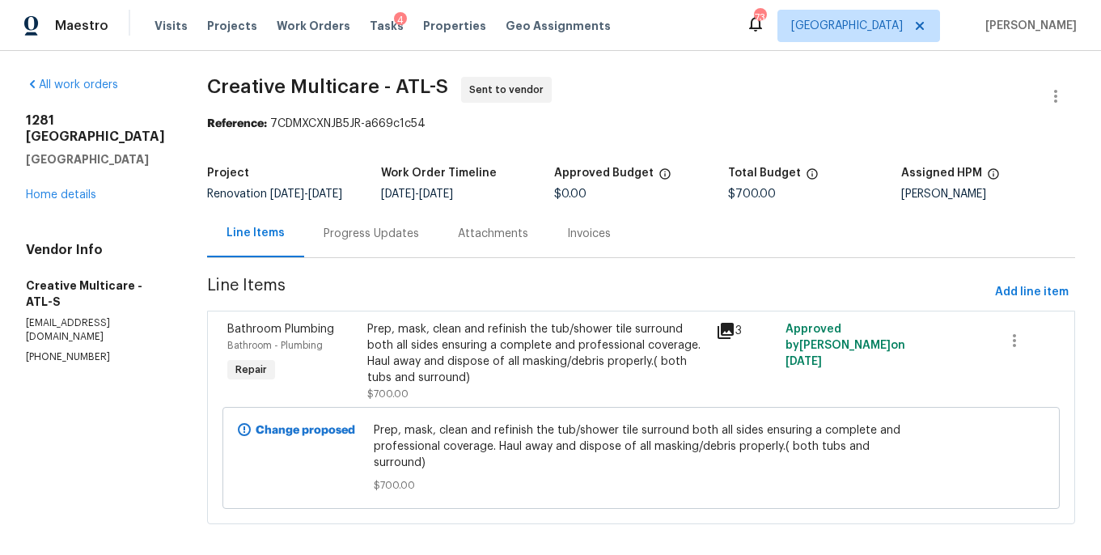
click at [395, 242] on div "Progress Updates" at bounding box center [370, 234] width 95 height 16
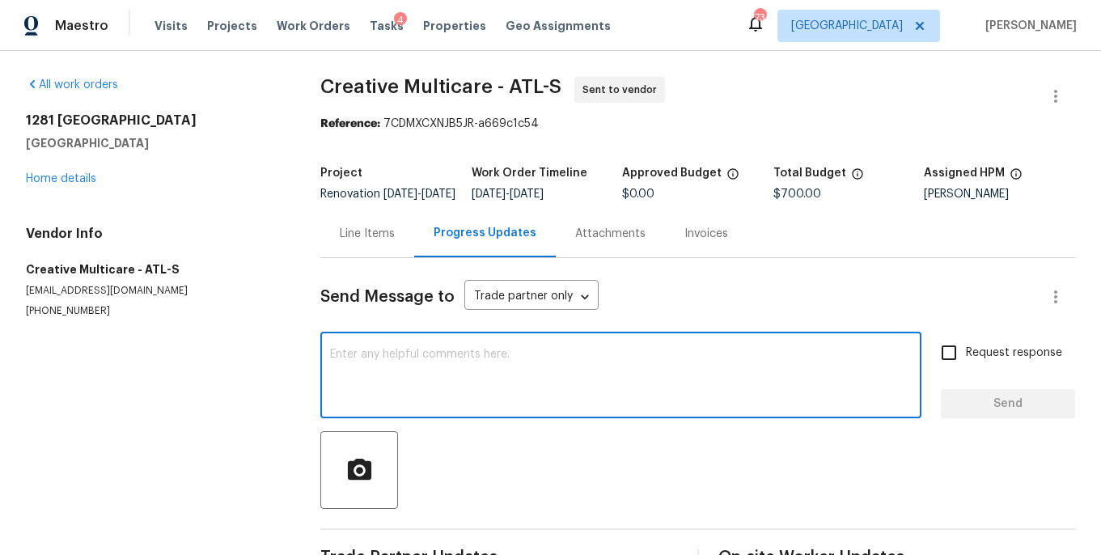
click at [448, 393] on textarea at bounding box center [620, 377] width 581 height 57
type textarea "G"
click at [55, 181] on link "Home details" at bounding box center [61, 178] width 70 height 11
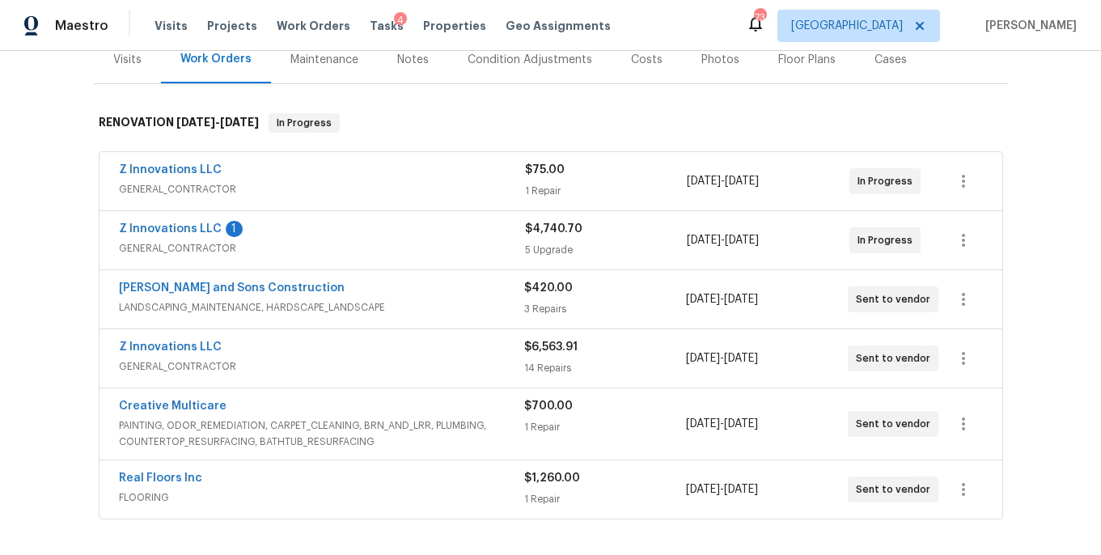
scroll to position [211, 0]
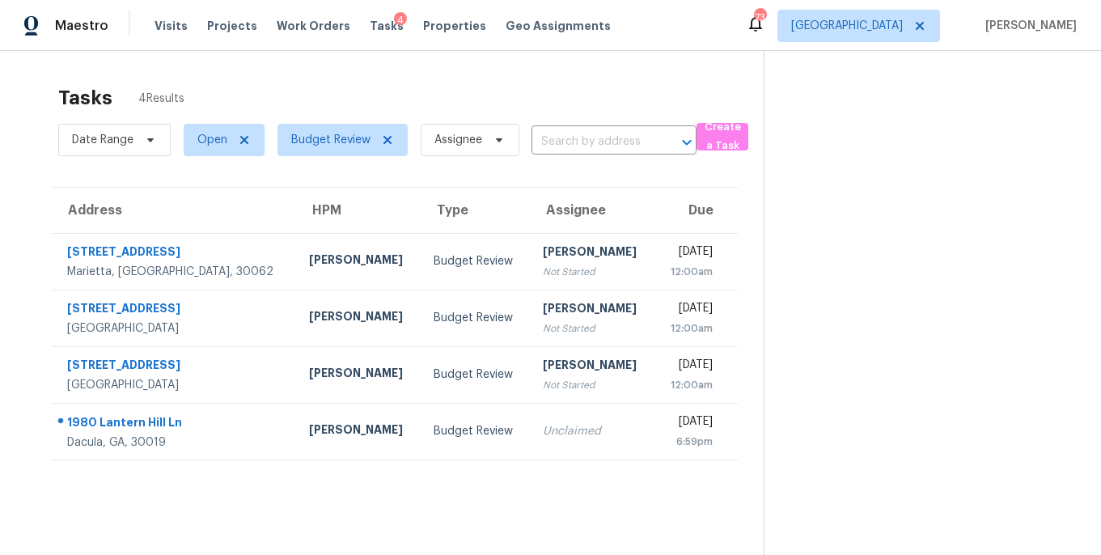
scroll to position [51, 0]
